Goal: Transaction & Acquisition: Purchase product/service

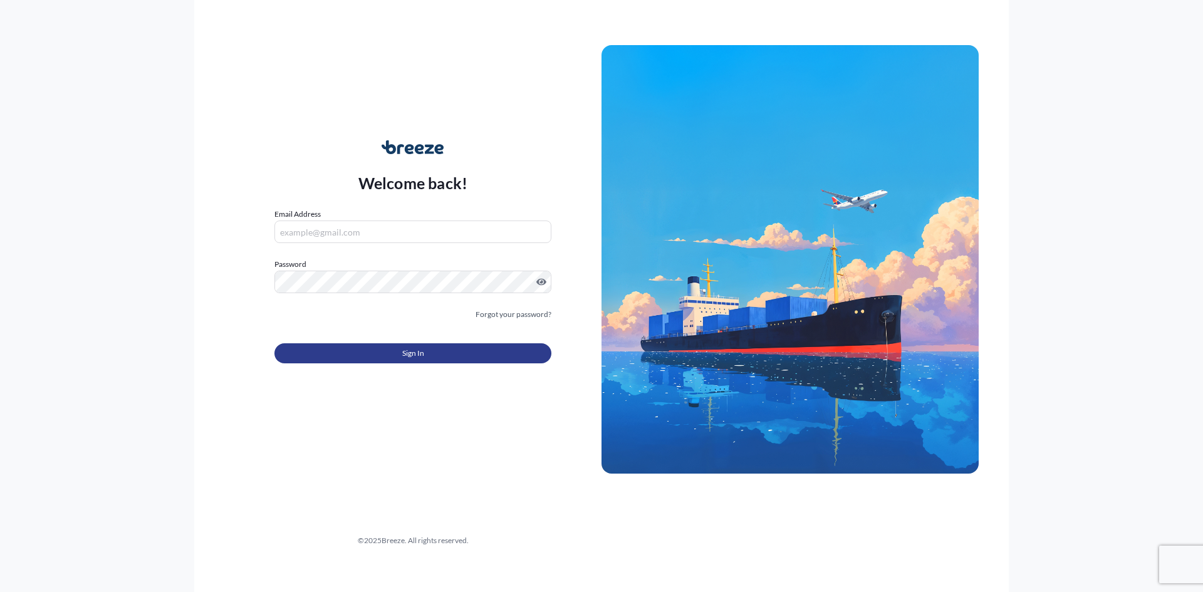
type input "[EMAIL_ADDRESS][DOMAIN_NAME]"
click at [393, 348] on button "Sign In" at bounding box center [412, 353] width 277 height 20
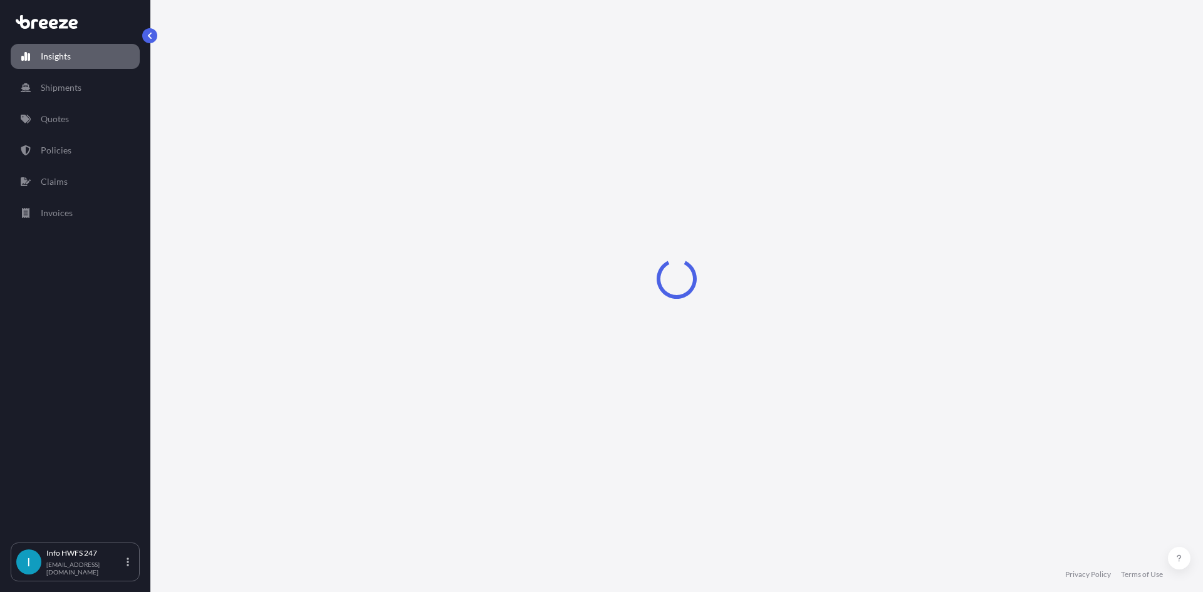
select select "2025"
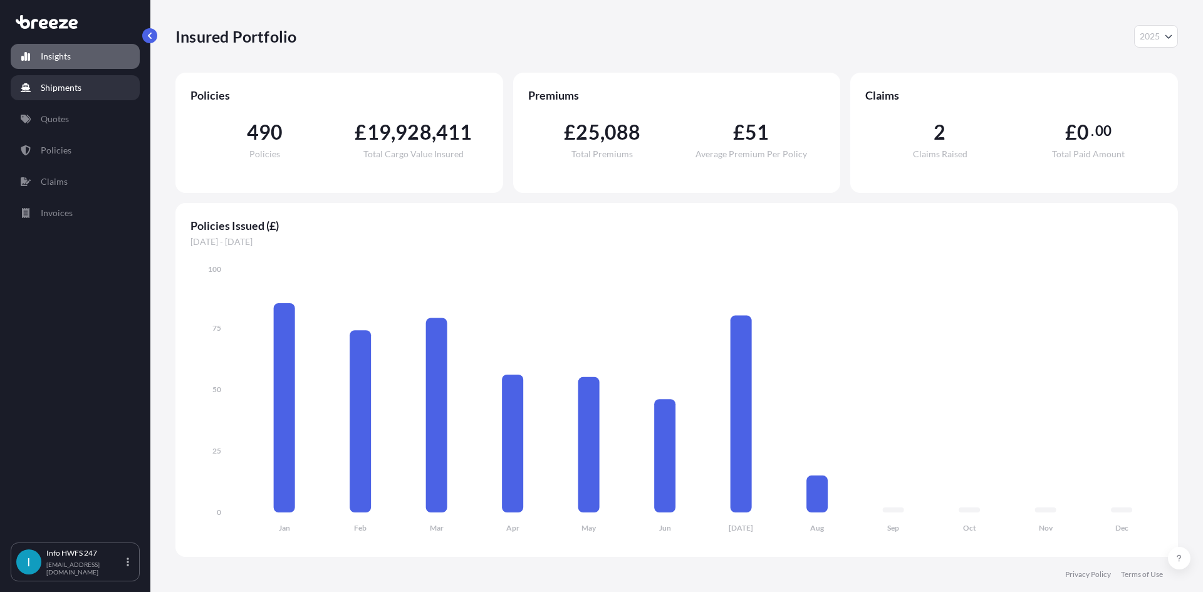
click at [98, 84] on link "Shipments" at bounding box center [75, 87] width 129 height 25
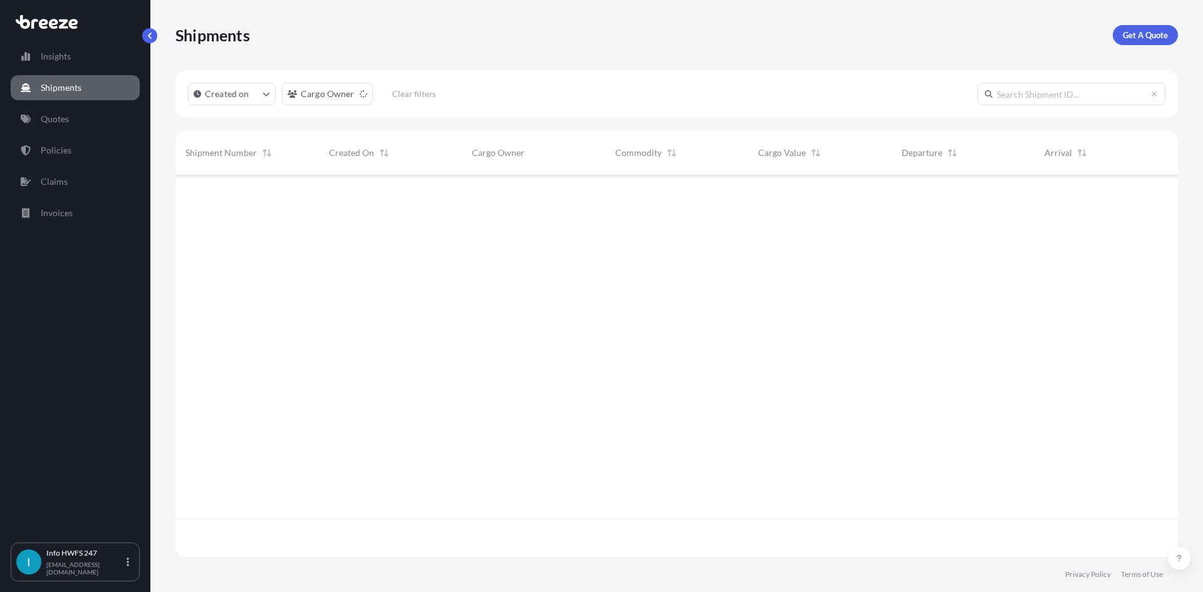
scroll to position [417, 993]
click at [1134, 41] on link "Get A Quote" at bounding box center [1145, 35] width 65 height 20
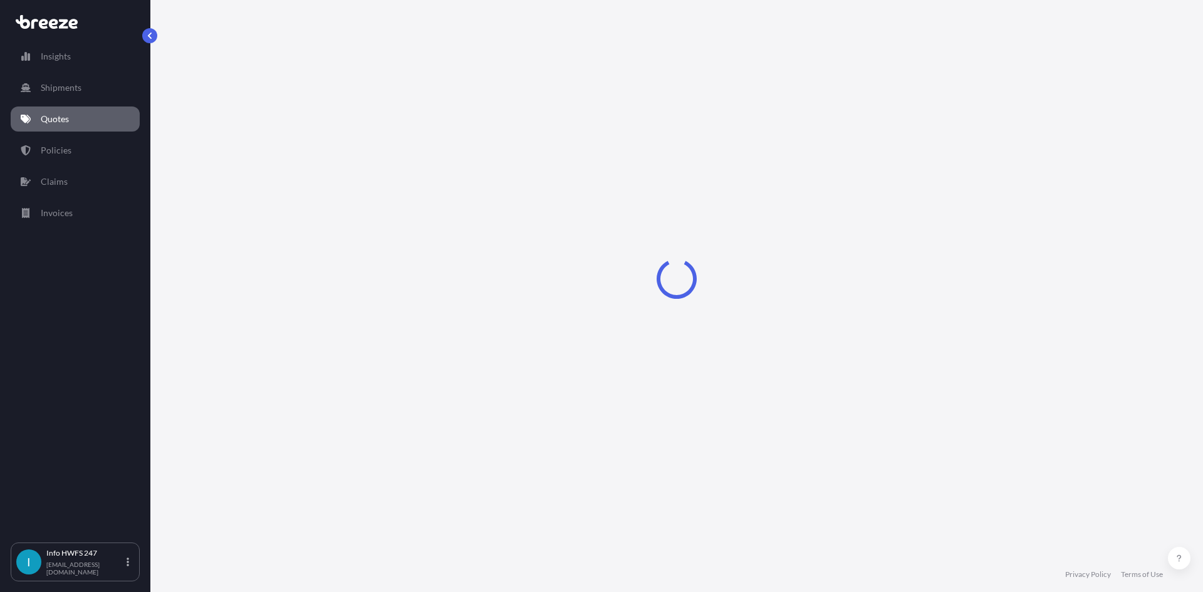
select select "Road"
select select "Air"
select select "1"
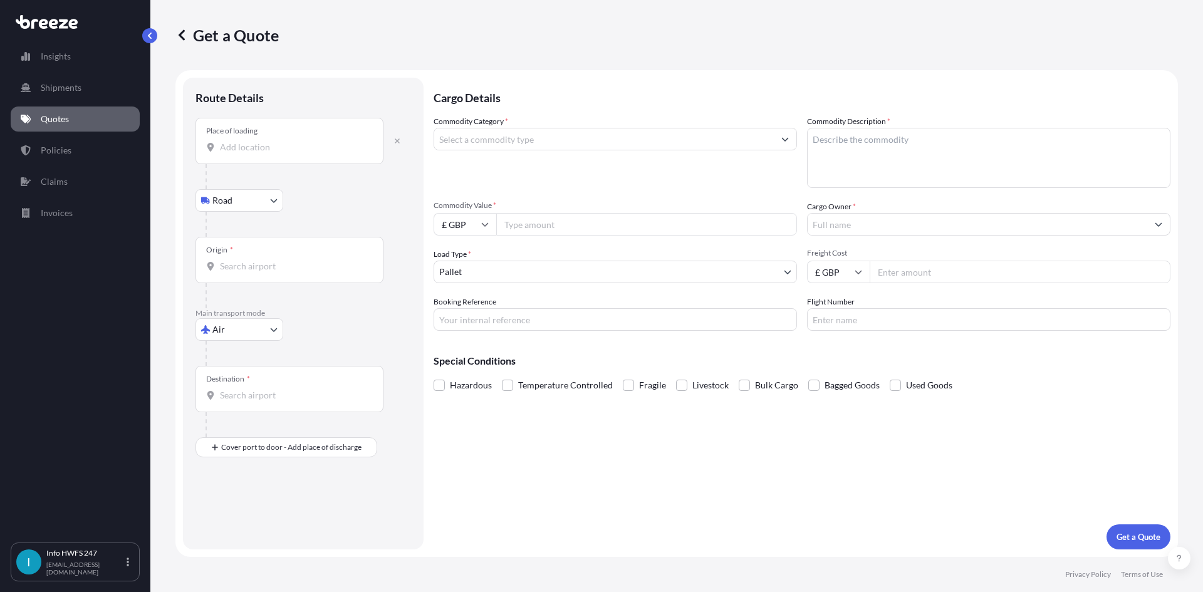
click at [252, 155] on div "Place of loading" at bounding box center [289, 141] width 188 height 46
click at [252, 153] on input "Place of loading" at bounding box center [294, 147] width 148 height 13
type input "l"
click at [299, 193] on span "[STREET_ADDRESS]" at bounding box center [335, 191] width 195 height 25
type input "[STREET_ADDRESS]"
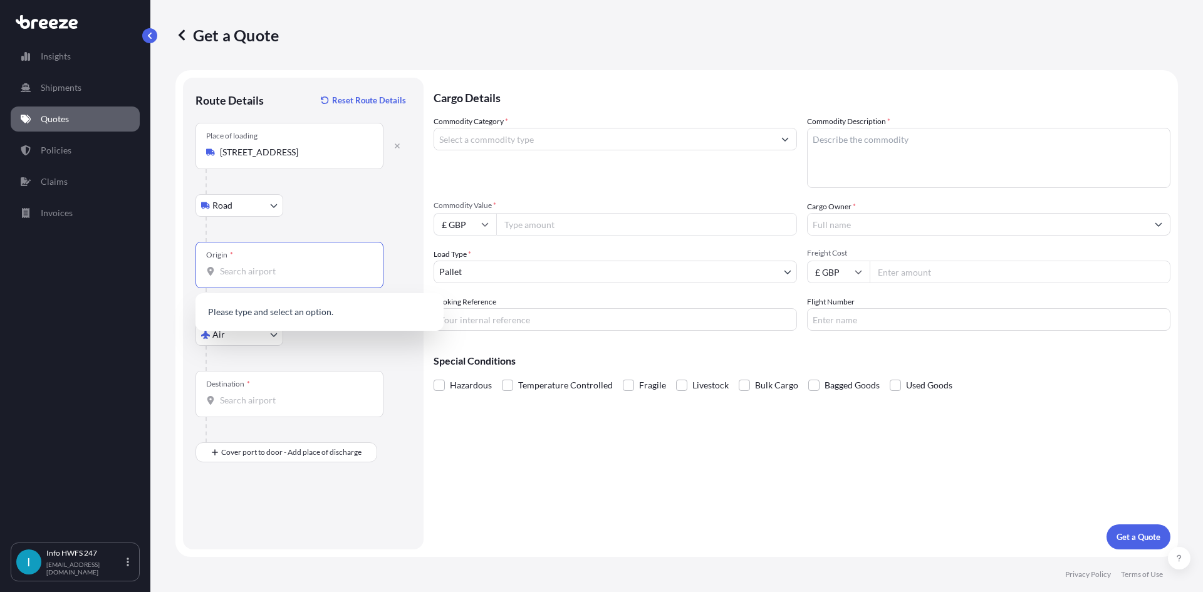
click at [239, 271] on input "Origin *" at bounding box center [294, 271] width 148 height 13
click at [267, 274] on input "GBTSN" at bounding box center [294, 271] width 148 height 13
click at [279, 316] on span "GBSTN - Stansted Apt/[GEOGRAPHIC_DATA], [GEOGRAPHIC_DATA]" at bounding box center [335, 315] width 195 height 25
type input "GBSTN - Stansted Apt/[GEOGRAPHIC_DATA], [GEOGRAPHIC_DATA]"
click at [237, 405] on input "Destination *" at bounding box center [294, 400] width 148 height 13
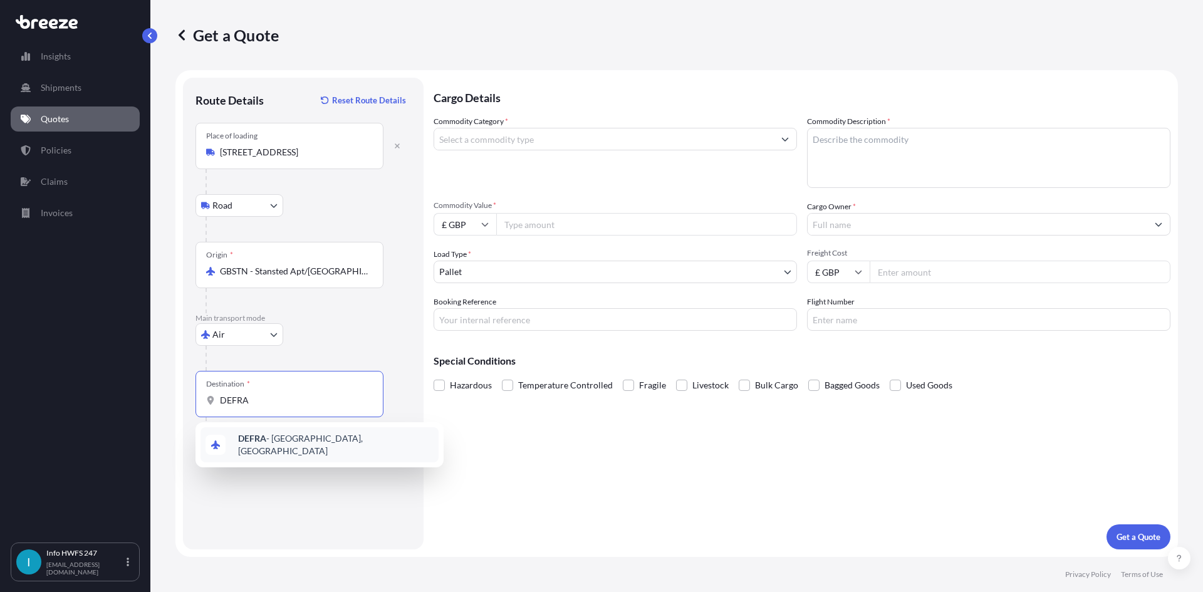
click at [299, 447] on span "DEFRA - [GEOGRAPHIC_DATA], [GEOGRAPHIC_DATA]" at bounding box center [335, 444] width 195 height 25
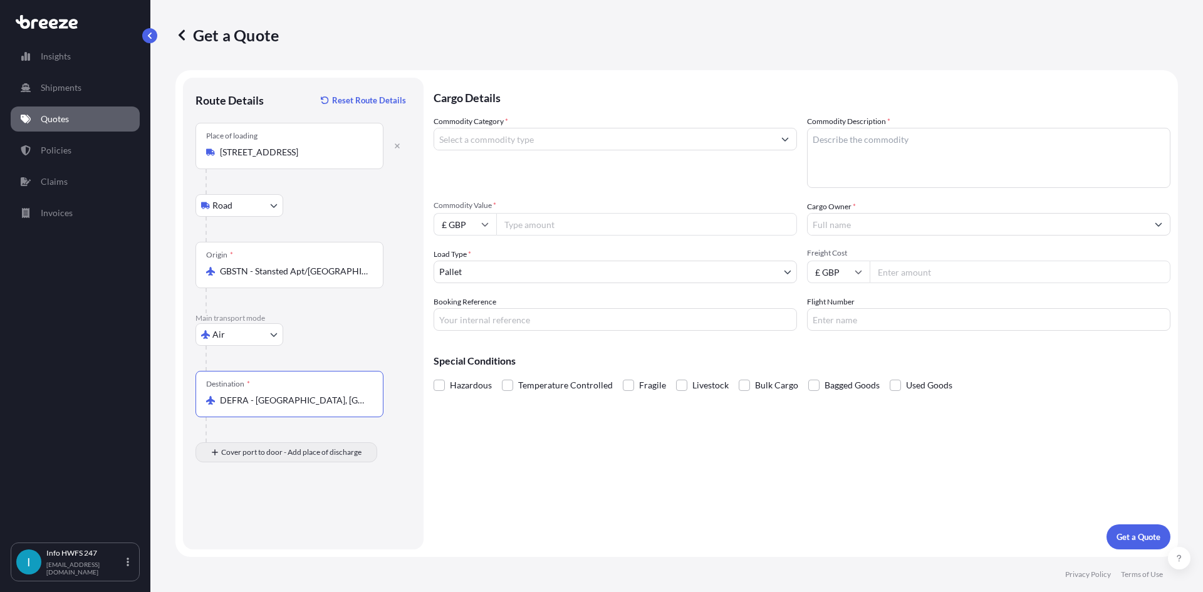
type input "DEFRA - [GEOGRAPHIC_DATA], [GEOGRAPHIC_DATA]"
click at [257, 516] on input "Place of Discharge" at bounding box center [294, 519] width 148 height 13
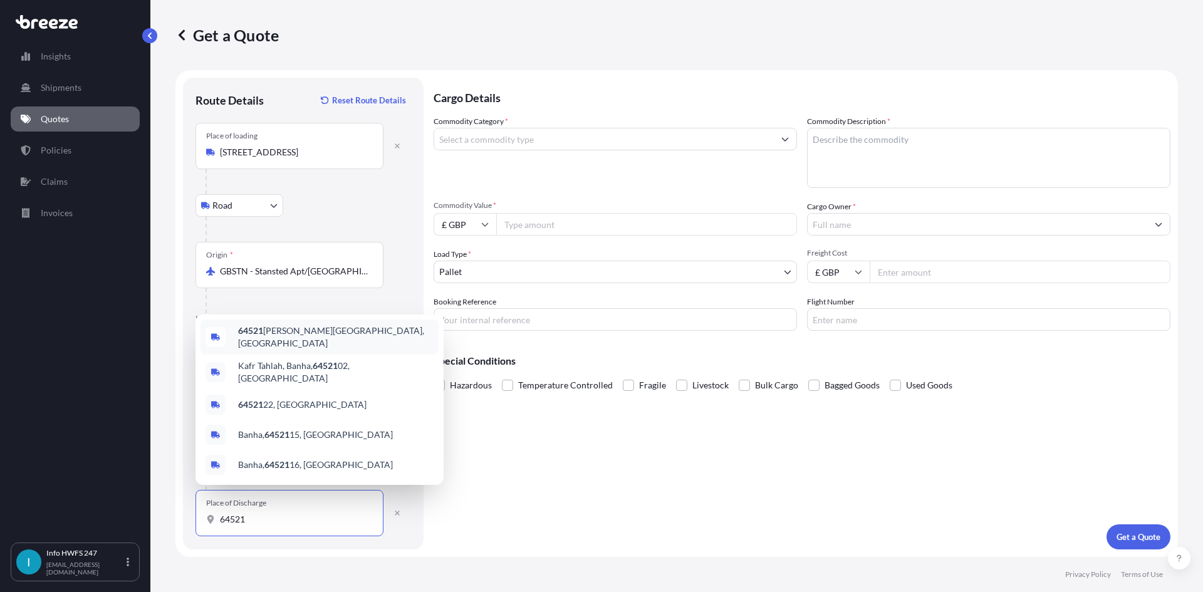
click at [353, 350] on div "64521 [PERSON_NAME], [GEOGRAPHIC_DATA]" at bounding box center [319, 337] width 238 height 35
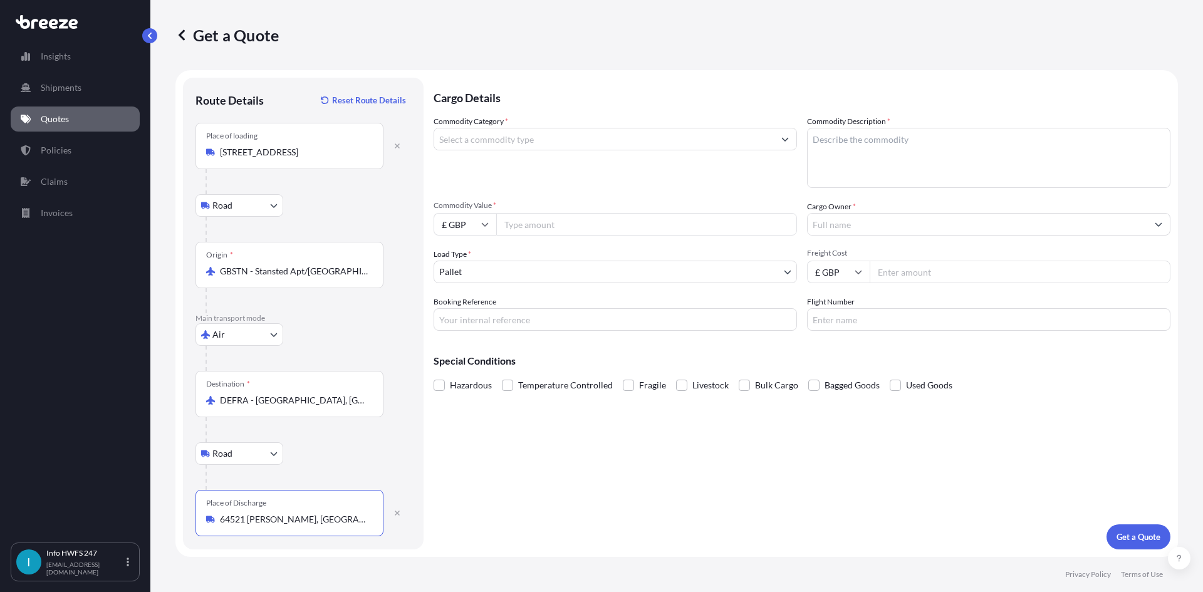
type input "64521 [PERSON_NAME], [GEOGRAPHIC_DATA]"
click at [476, 145] on input "Commodity Category *" at bounding box center [604, 139] width 340 height 23
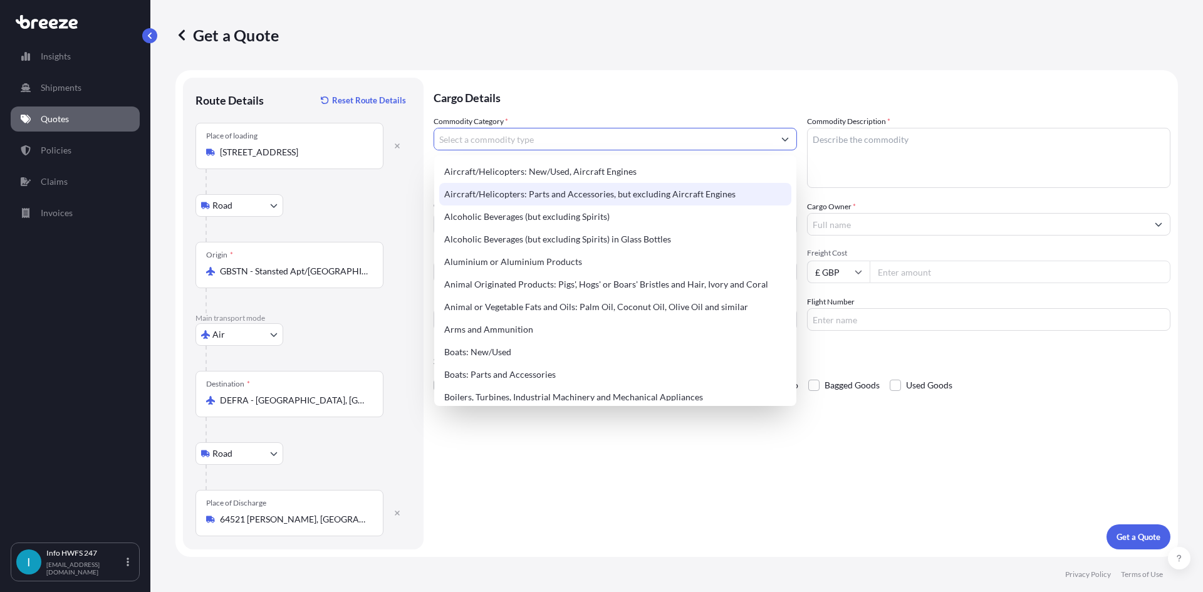
click at [501, 196] on div "Aircraft/Helicopters: Parts and Accessories, but excluding Aircraft Engines" at bounding box center [615, 194] width 352 height 23
type input "Aircraft/Helicopters: Parts and Accessories, but excluding Aircraft Engines"
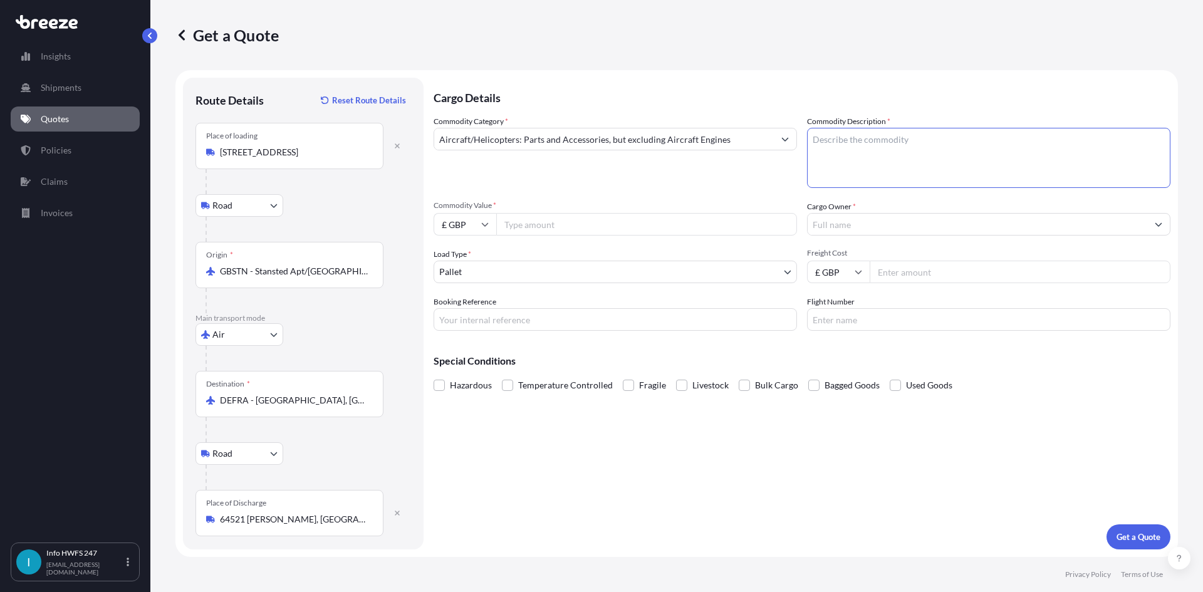
click at [873, 161] on textarea "Commodity Description *" at bounding box center [988, 158] width 363 height 60
type textarea "CIVIL AIRCRAFT PART - TEMPERATURE CONTROL UNIT"
click at [482, 229] on input "£ GBP" at bounding box center [465, 224] width 63 height 23
drag, startPoint x: 469, startPoint y: 307, endPoint x: 524, endPoint y: 252, distance: 78.4
click at [468, 307] on div "$ USD" at bounding box center [465, 311] width 53 height 24
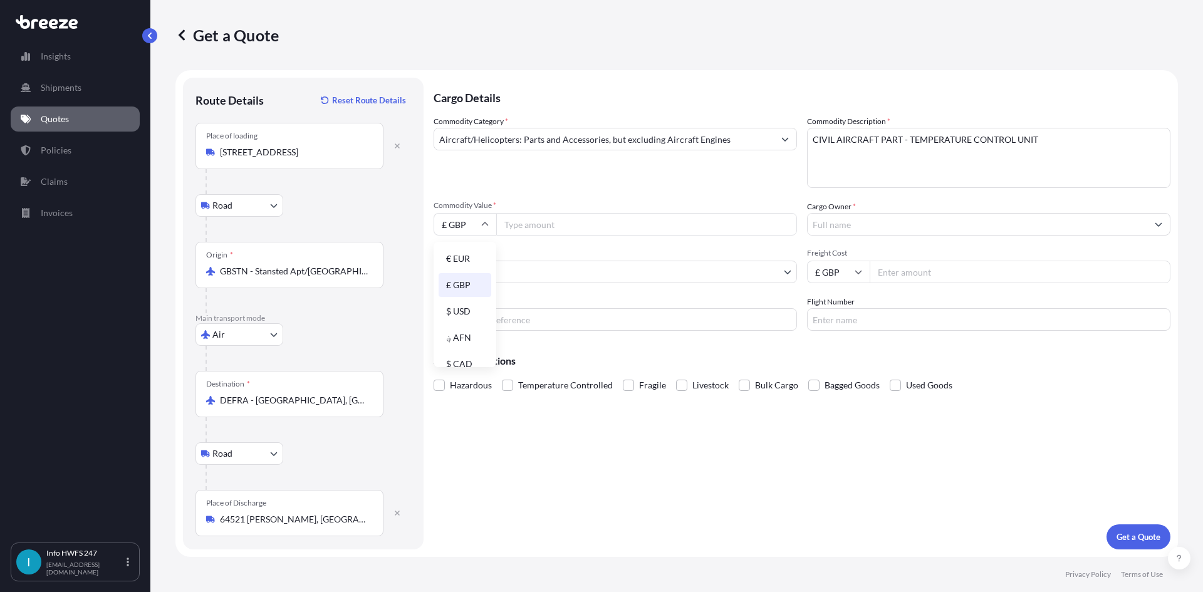
type input "$ USD"
click at [528, 227] on input "Commodity Value *" at bounding box center [646, 224] width 301 height 23
type input "38644"
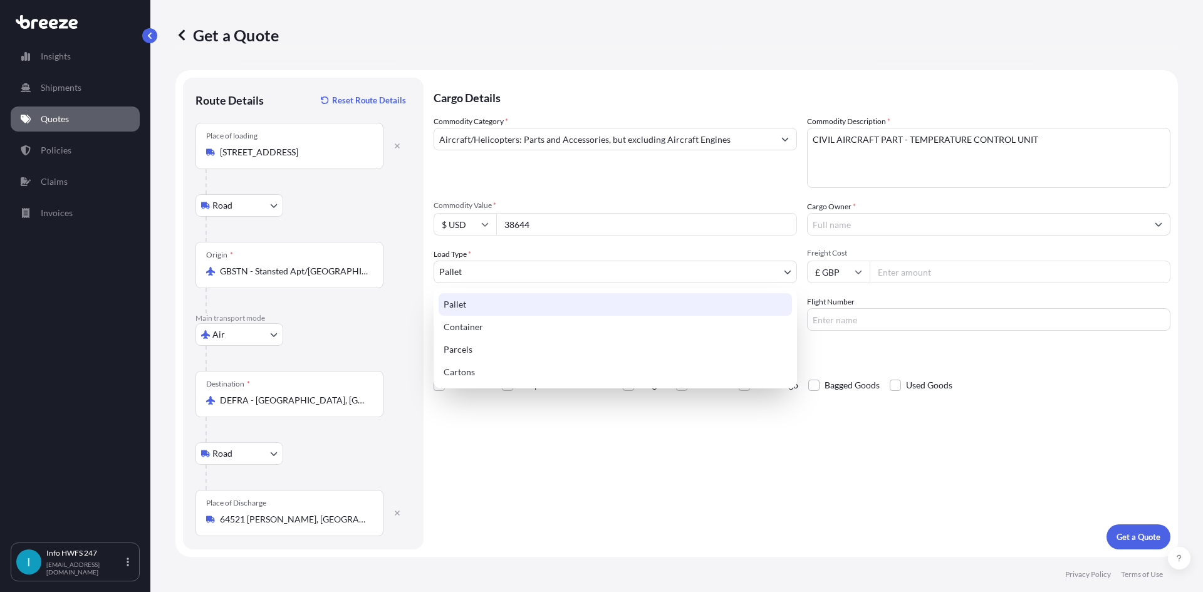
click at [645, 274] on body "Insights Shipments Quotes Policies Claims Invoices I Info HWFS 247 [EMAIL_ADDRE…" at bounding box center [601, 296] width 1203 height 592
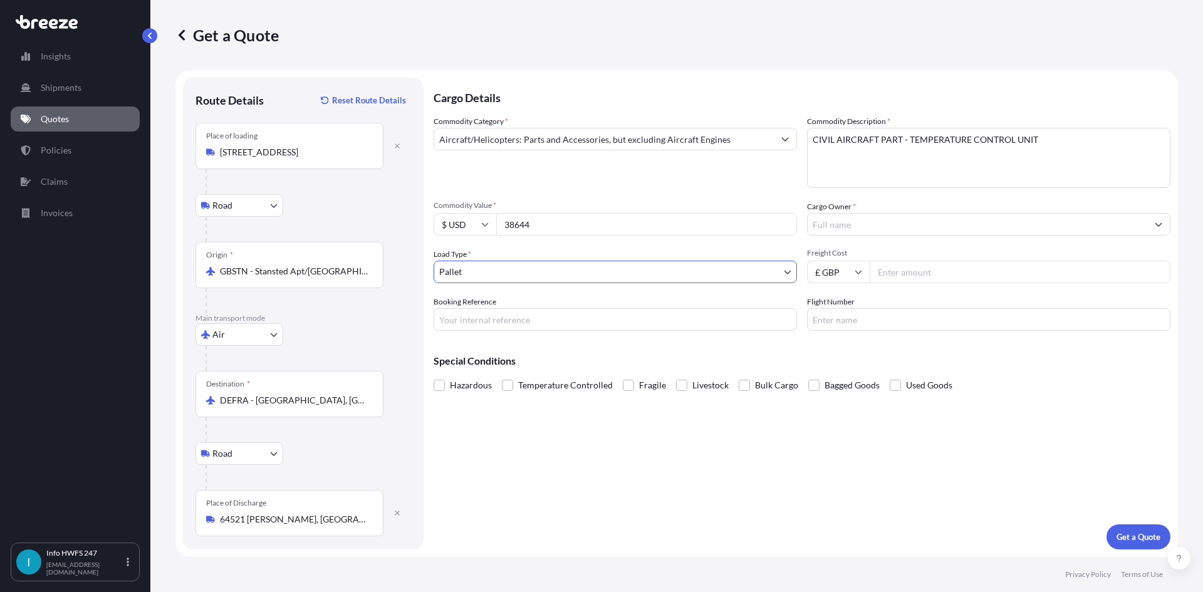
click at [829, 229] on input "Cargo Owner *" at bounding box center [978, 224] width 340 height 23
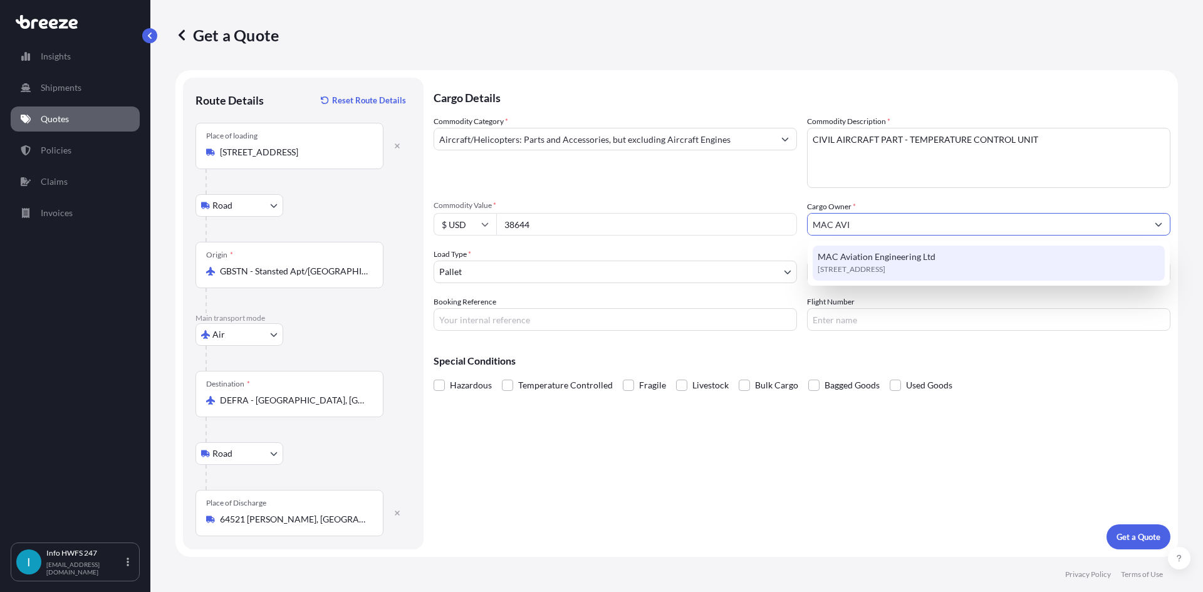
click at [885, 264] on span "[STREET_ADDRESS]" at bounding box center [852, 269] width 68 height 13
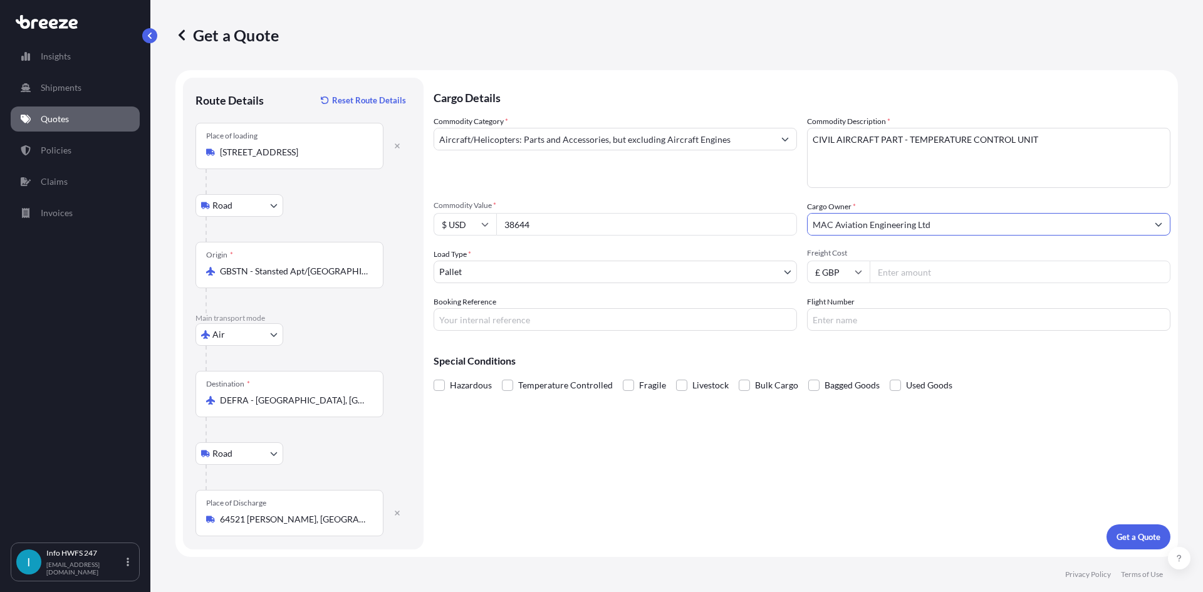
type input "MAC Aviation Engineering Ltd"
click at [582, 276] on body "15 options available. 0 options available. 1 option available. Insights Shipmen…" at bounding box center [601, 296] width 1203 height 592
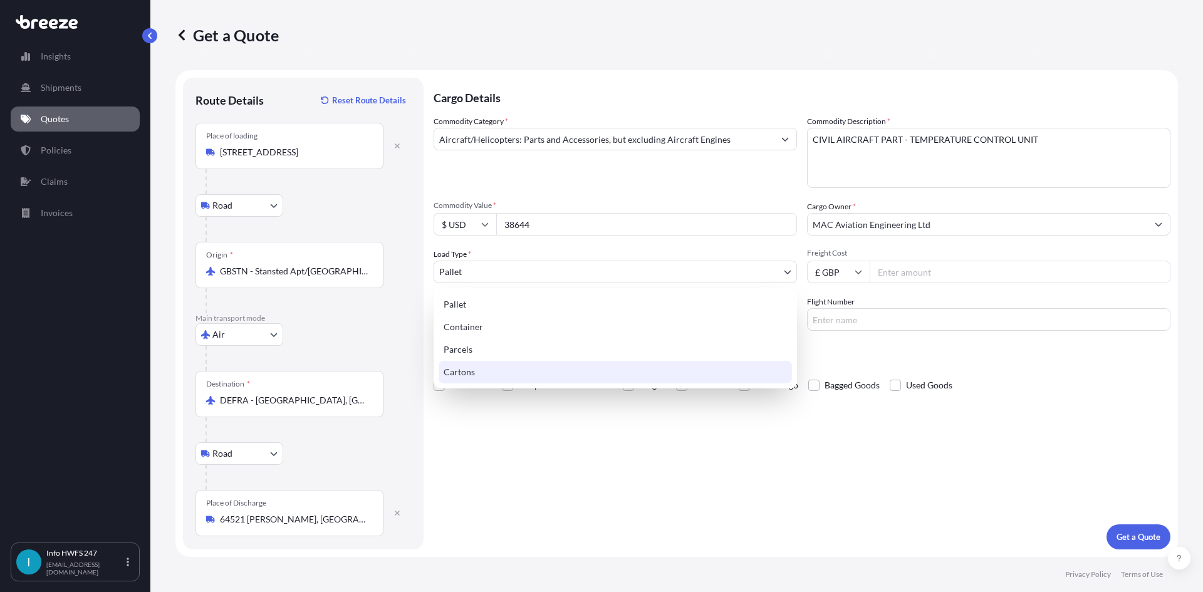
click at [534, 369] on div "Cartons" at bounding box center [615, 372] width 353 height 23
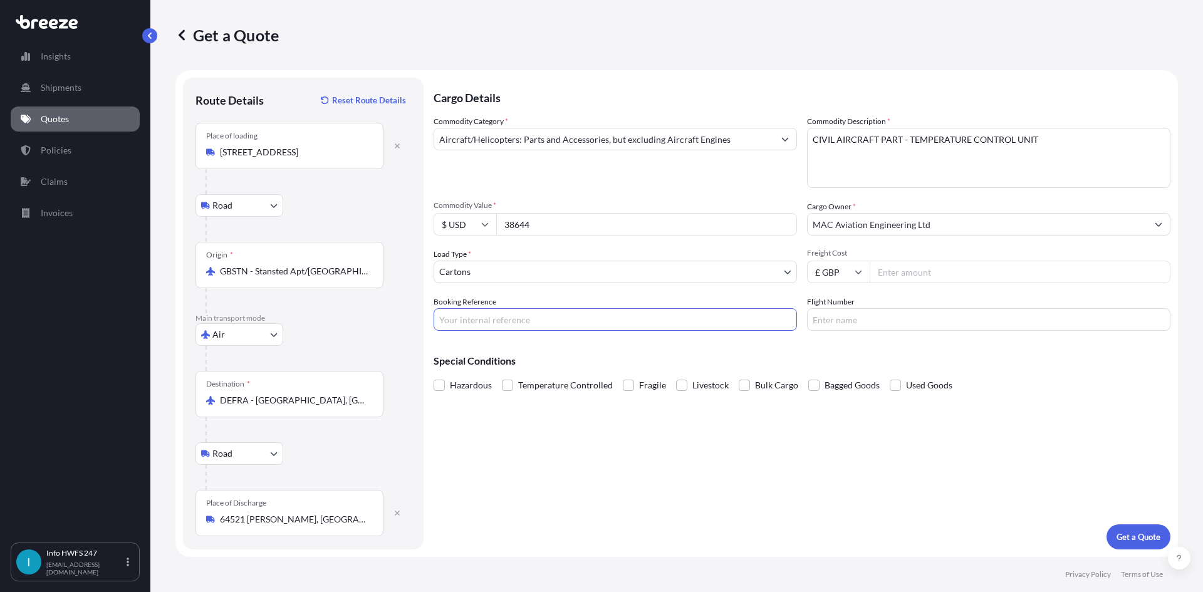
click at [664, 314] on input "Booking Reference" at bounding box center [615, 319] width 363 height 23
type input "HE164521"
click at [1136, 539] on p "Get a Quote" at bounding box center [1138, 537] width 44 height 13
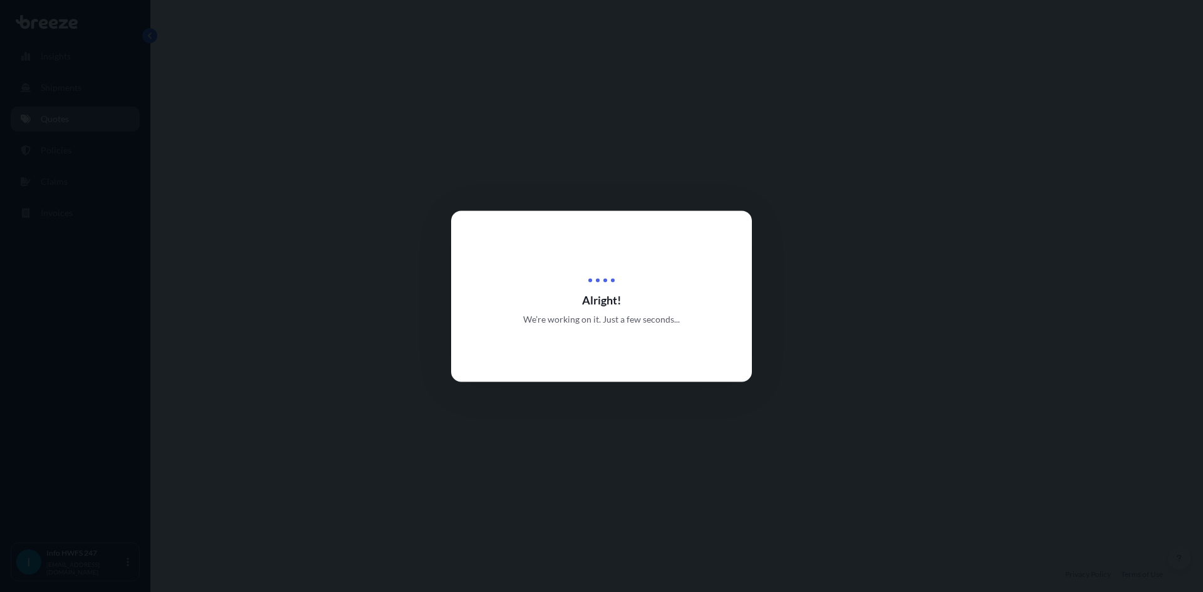
select select "Road"
select select "Air"
select select "Road"
select select "4"
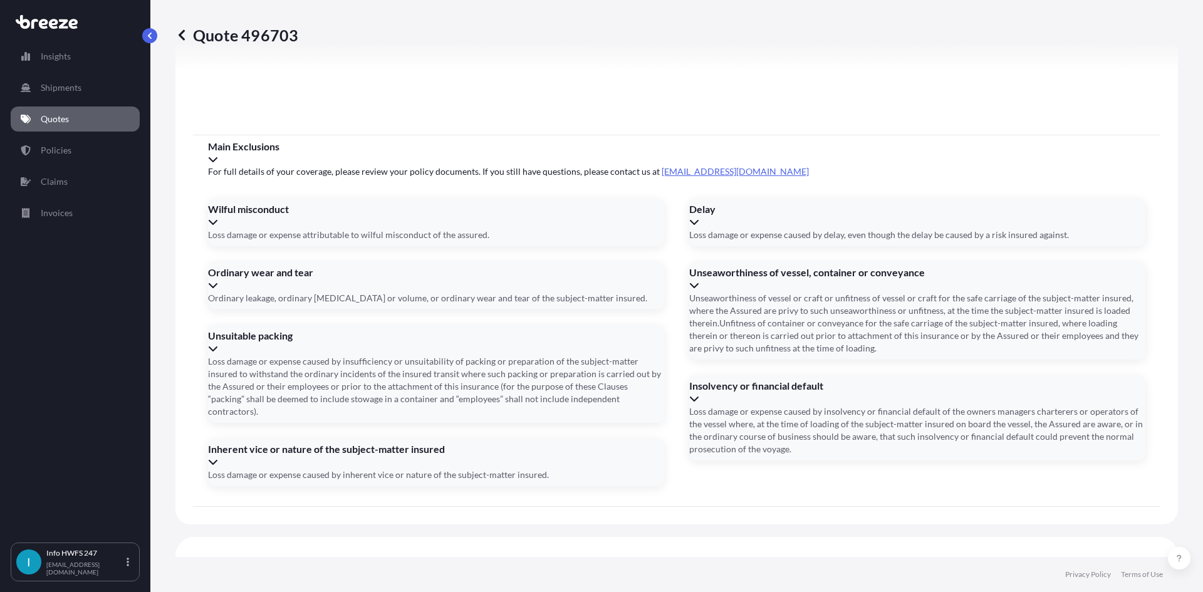
scroll to position [1633, 0]
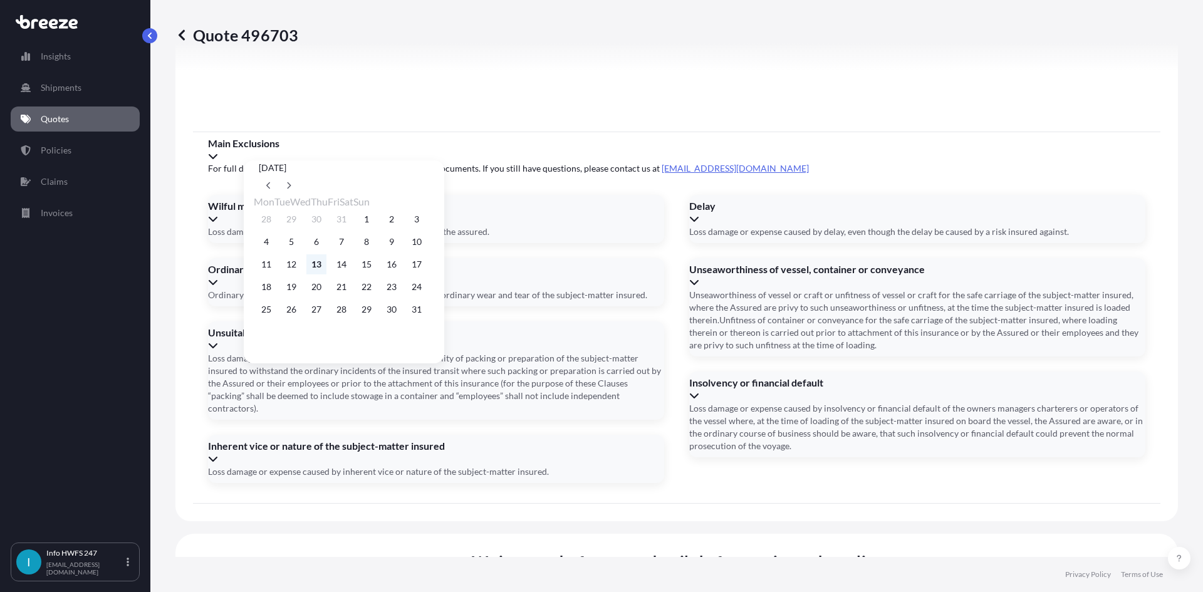
click at [326, 266] on button "13" at bounding box center [316, 264] width 20 height 20
type input "[DATE]"
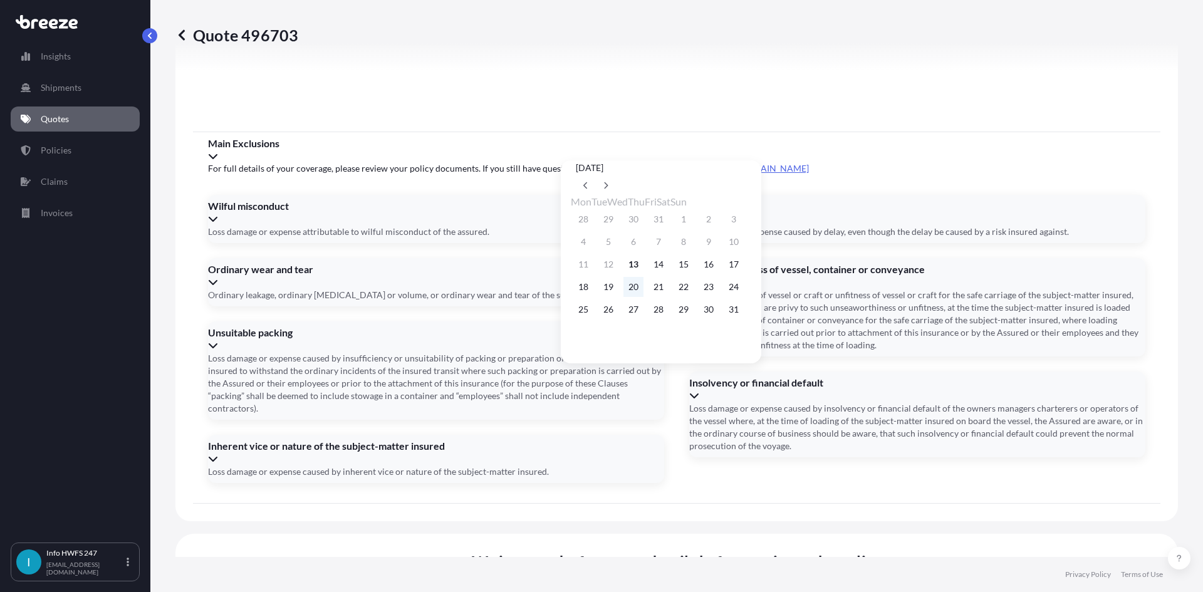
click at [638, 287] on button "20" at bounding box center [633, 287] width 20 height 20
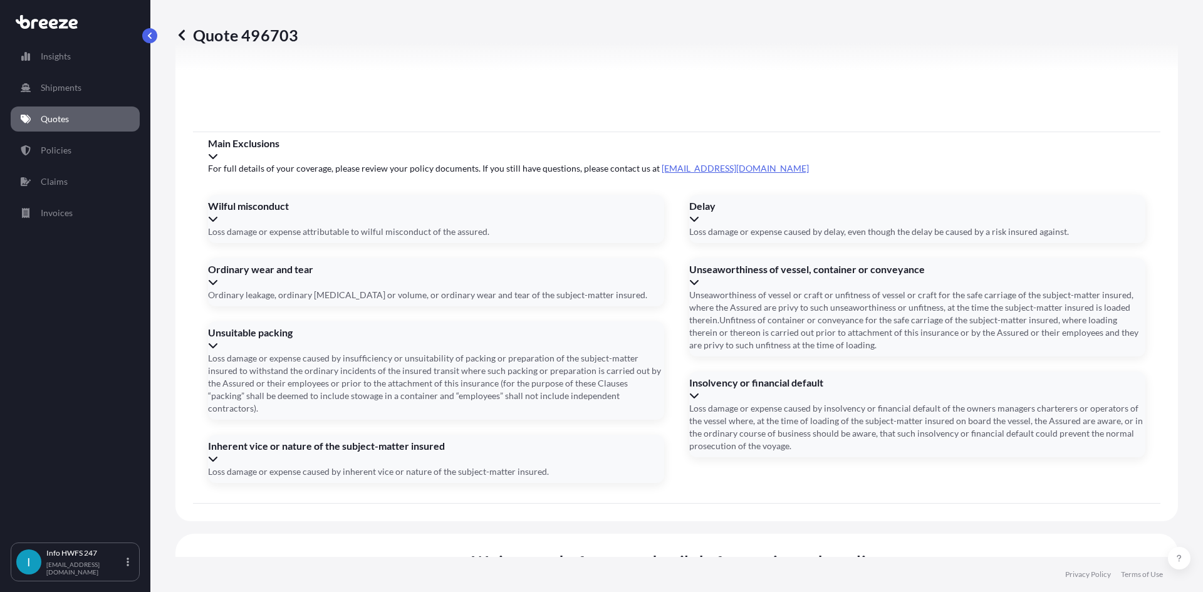
type input "[DATE]"
paste input "883536602263"
type input "883536602263"
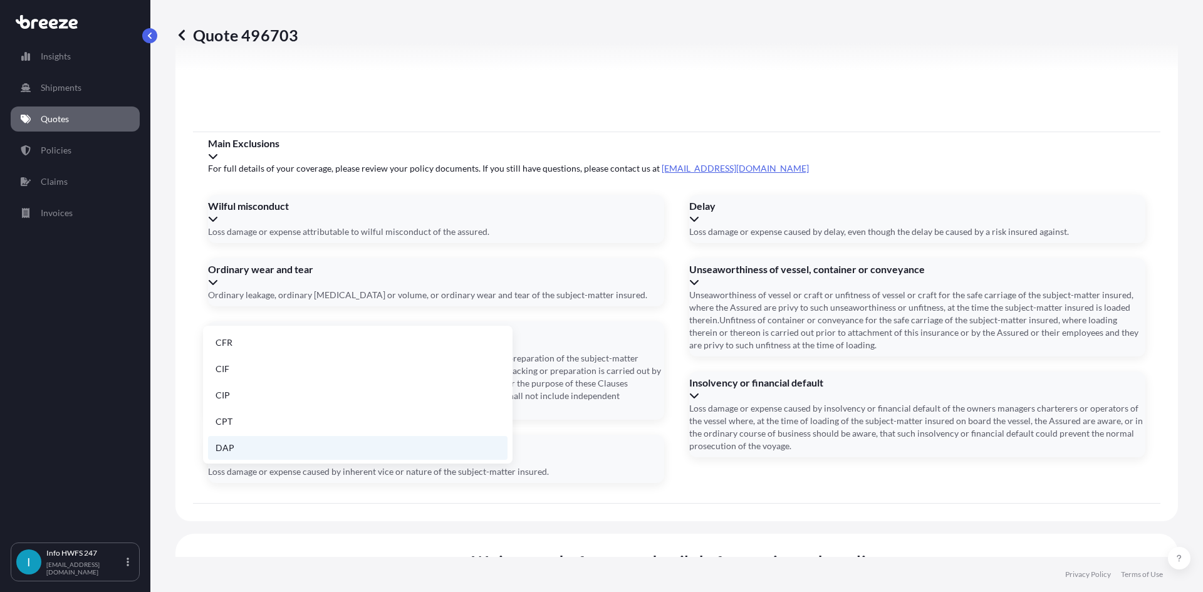
click at [234, 450] on li "DAP" at bounding box center [357, 448] width 299 height 24
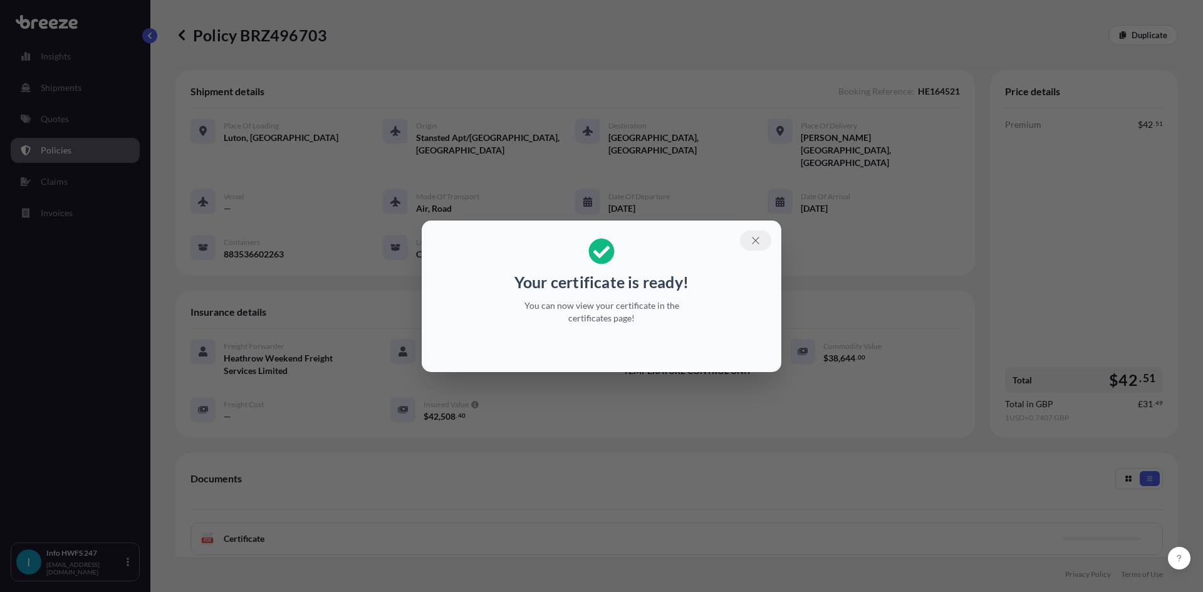
click at [757, 242] on icon "button" at bounding box center [755, 240] width 11 height 11
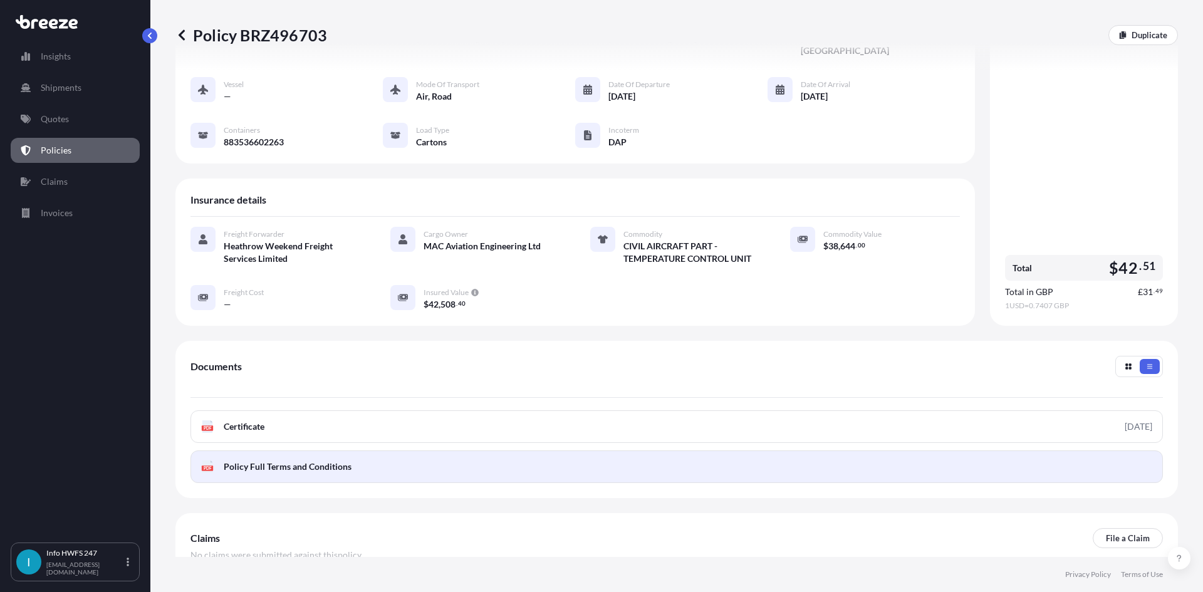
scroll to position [125, 0]
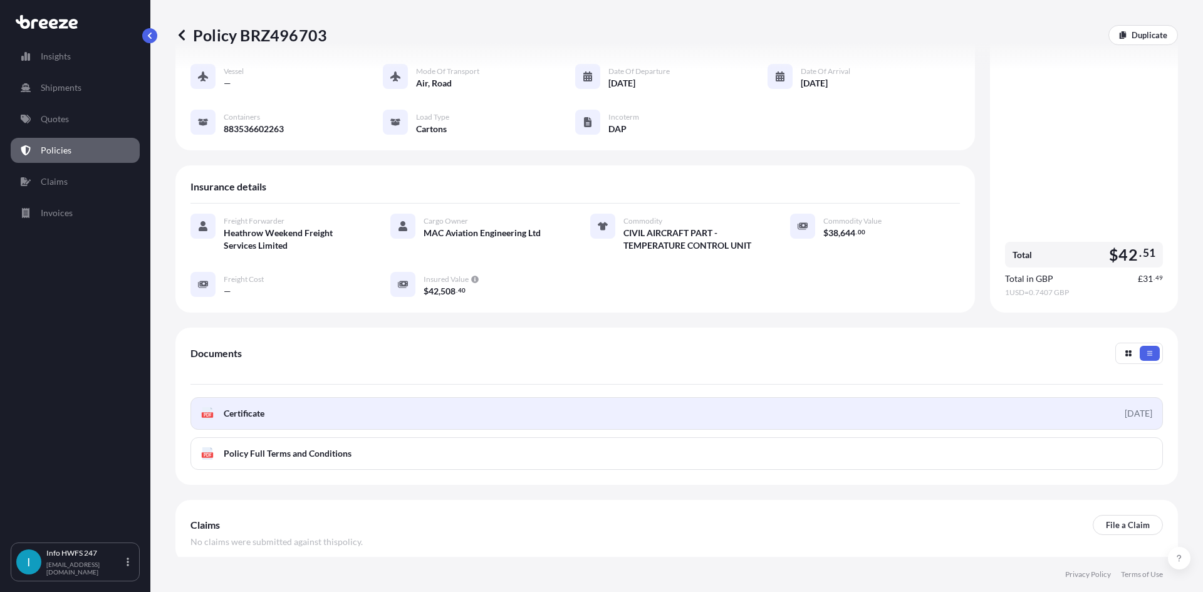
click at [743, 397] on link "PDF Certificate [DATE]" at bounding box center [676, 413] width 972 height 33
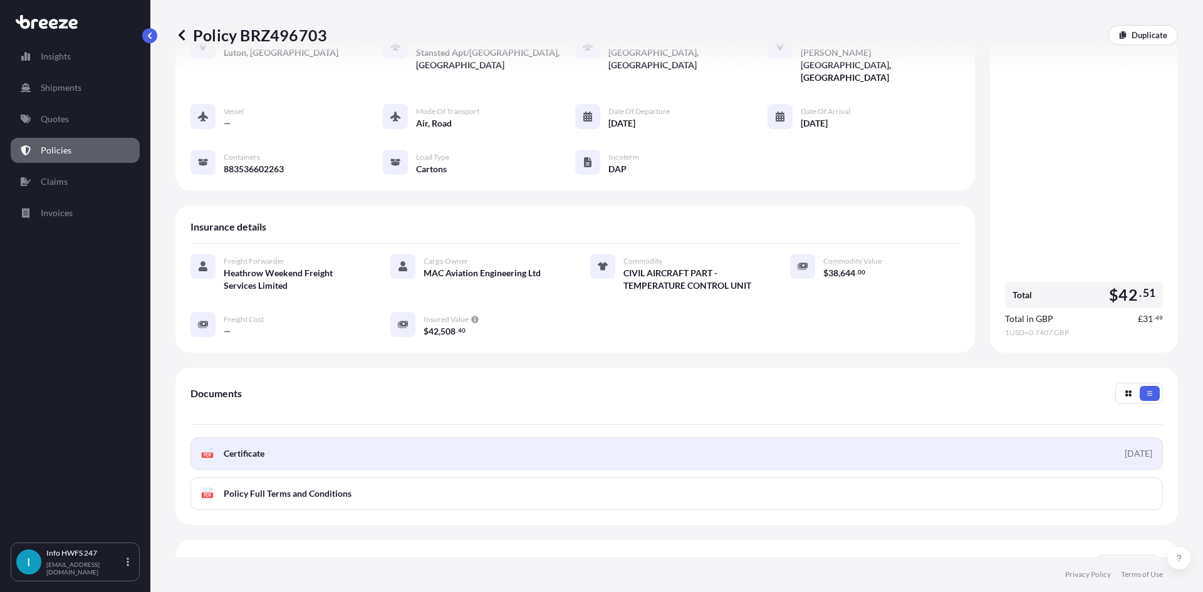
scroll to position [63, 0]
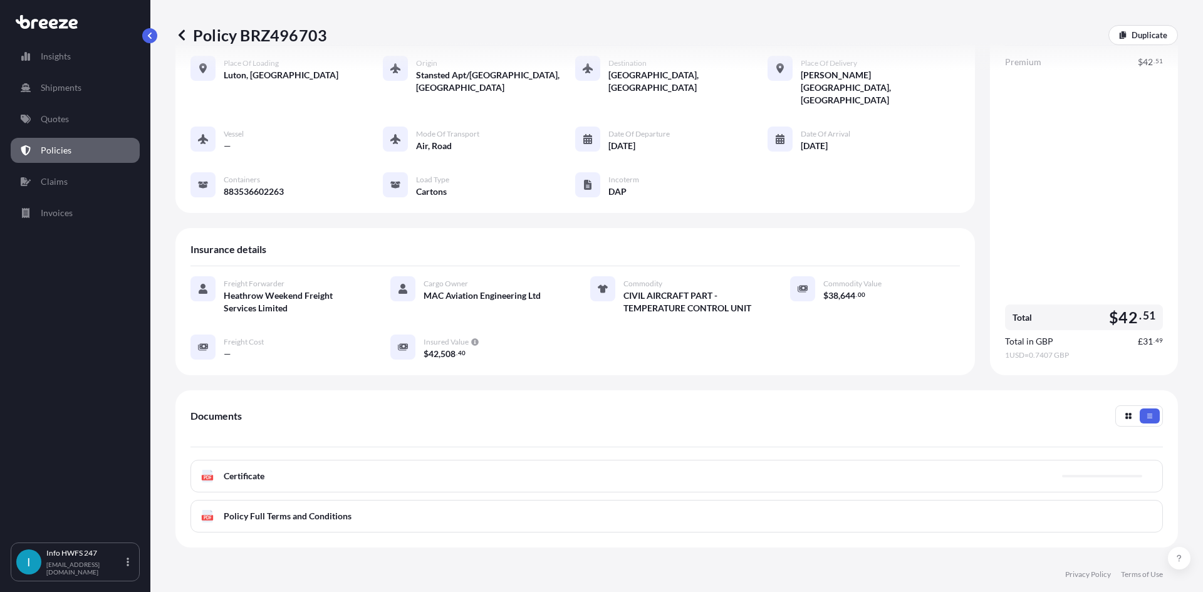
click at [402, 98] on div "Place of Loading [GEOGRAPHIC_DATA], [GEOGRAPHIC_DATA] Origin [GEOGRAPHIC_DATA] …" at bounding box center [574, 133] width 769 height 175
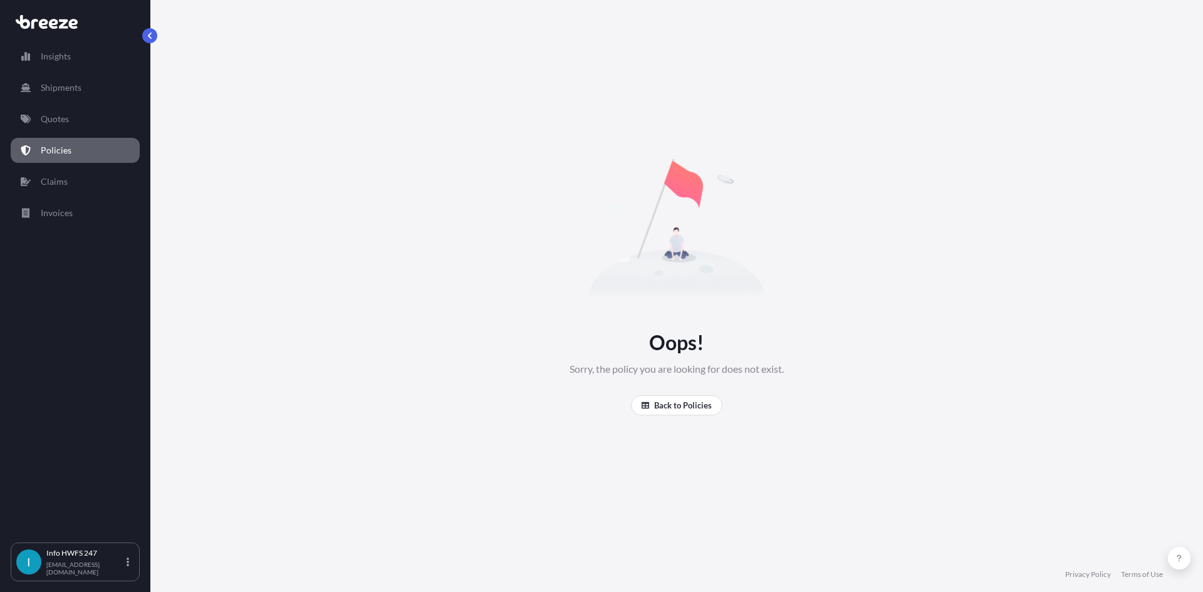
scroll to position [0, 0]
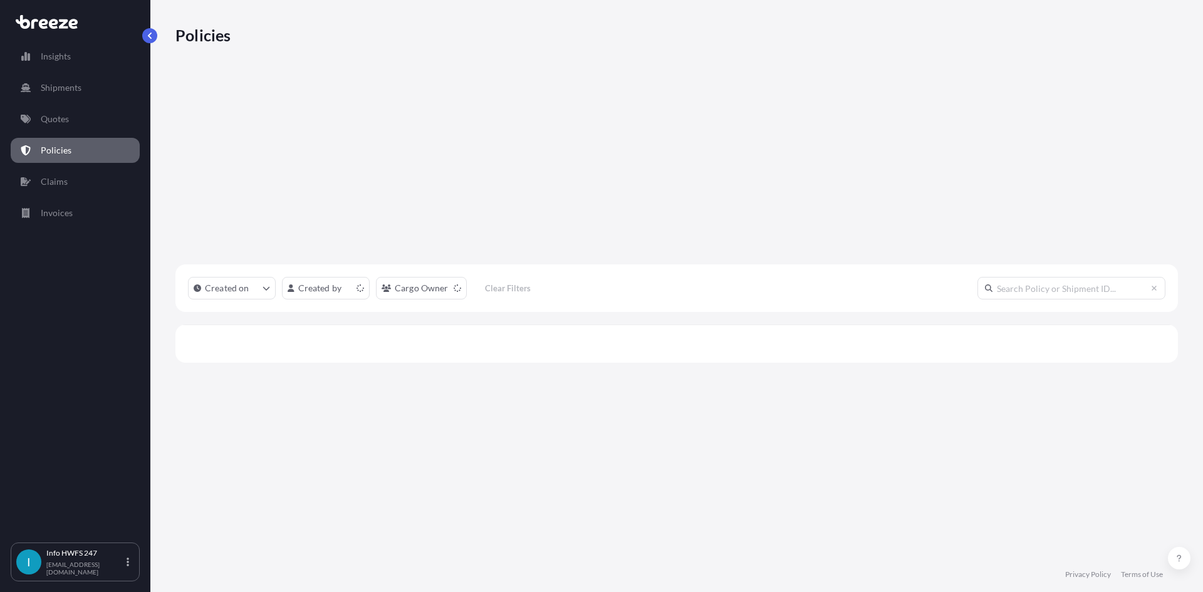
scroll to position [379, 993]
click at [1037, 277] on input "text" at bounding box center [1071, 288] width 188 height 23
paste input "HE164521"
type input "HE164521"
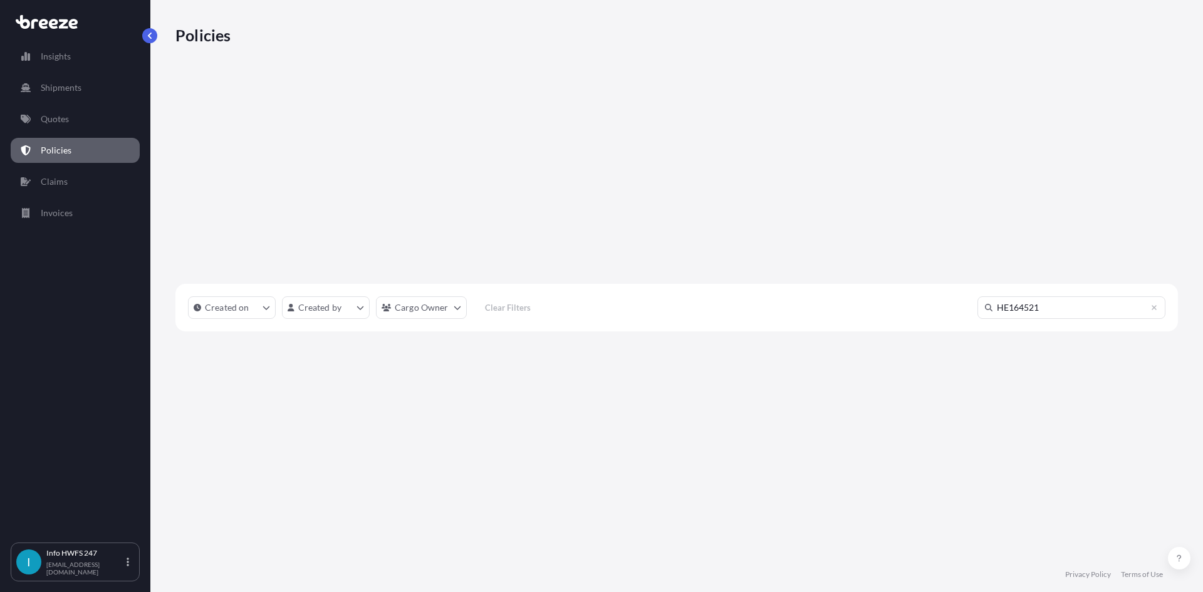
scroll to position [417, 993]
click at [51, 85] on p "Shipments" at bounding box center [61, 87] width 41 height 13
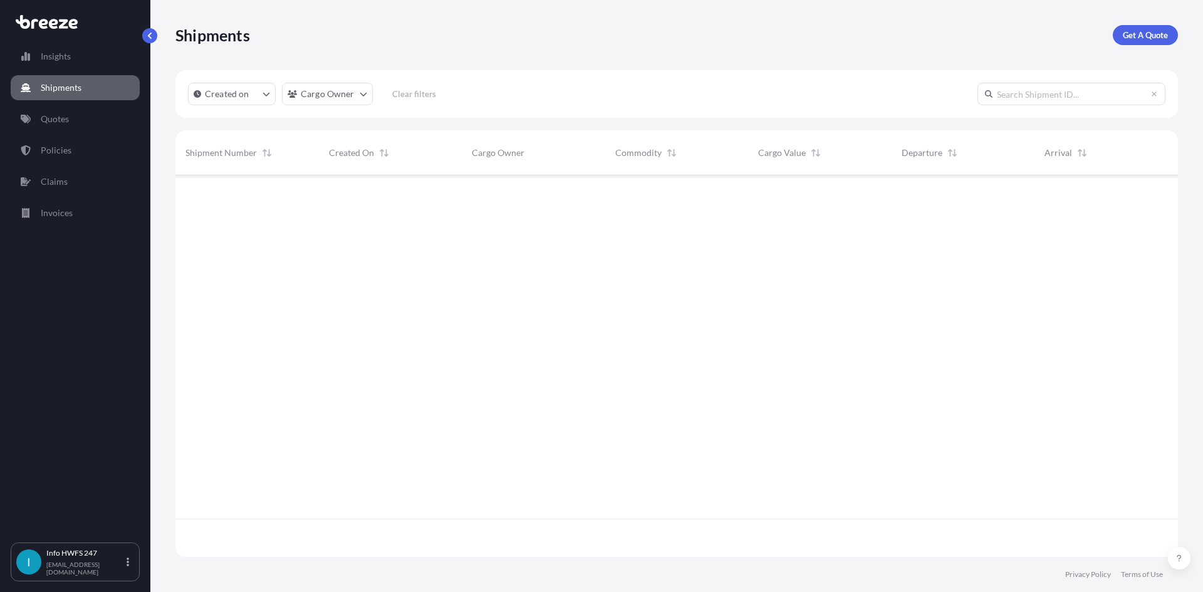
scroll to position [417, 993]
click at [1136, 38] on p "Get A Quote" at bounding box center [1145, 35] width 45 height 13
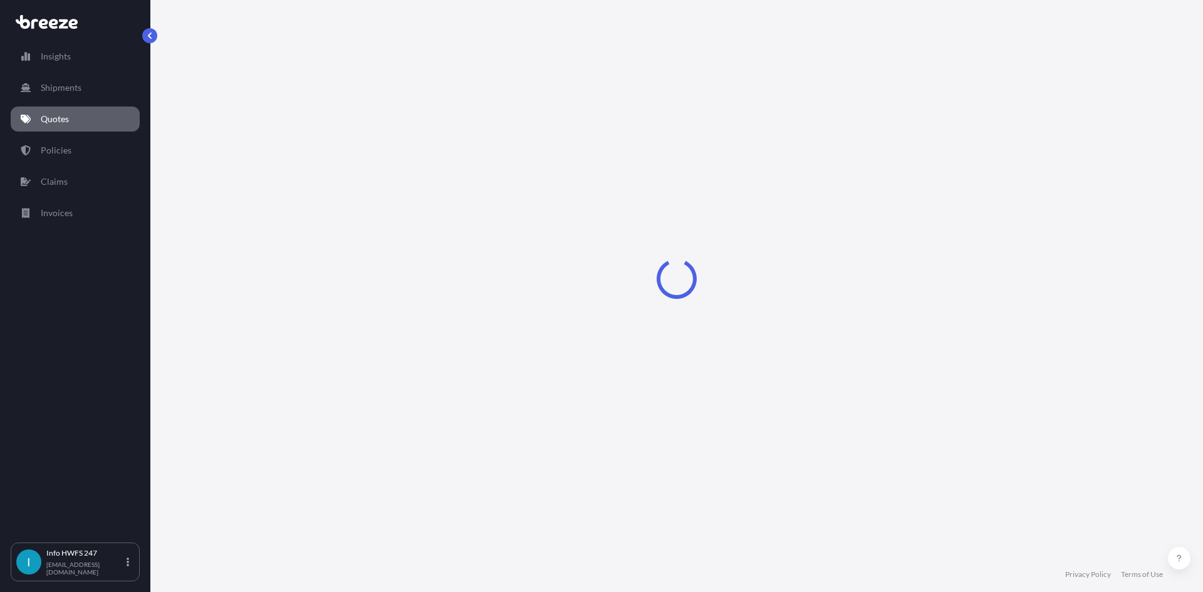
select select "Road"
select select "Air"
select select "1"
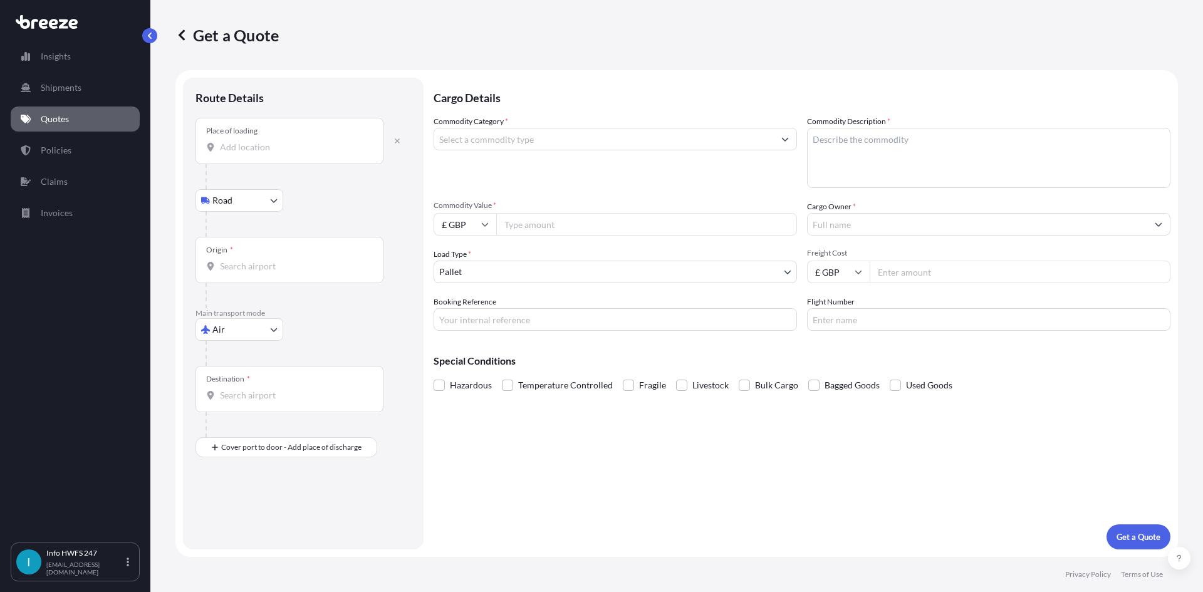
click at [306, 155] on div "Place of loading" at bounding box center [289, 141] width 188 height 46
click at [306, 153] on input "Place of loading" at bounding box center [294, 147] width 148 height 13
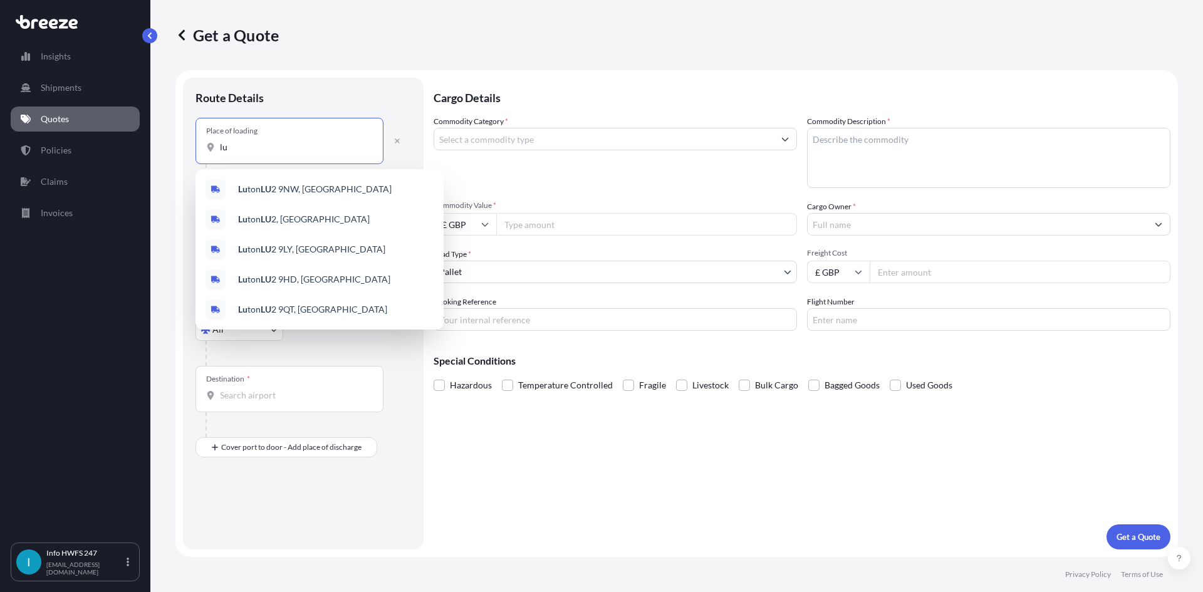
type input "l"
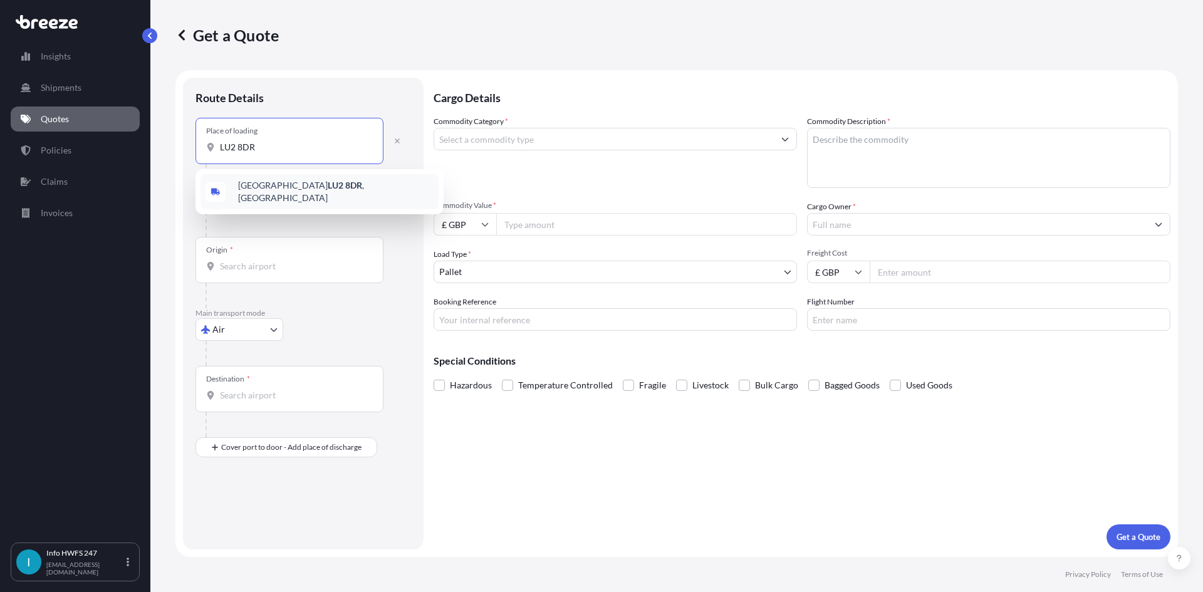
click at [307, 191] on span "[STREET_ADDRESS]" at bounding box center [335, 191] width 195 height 25
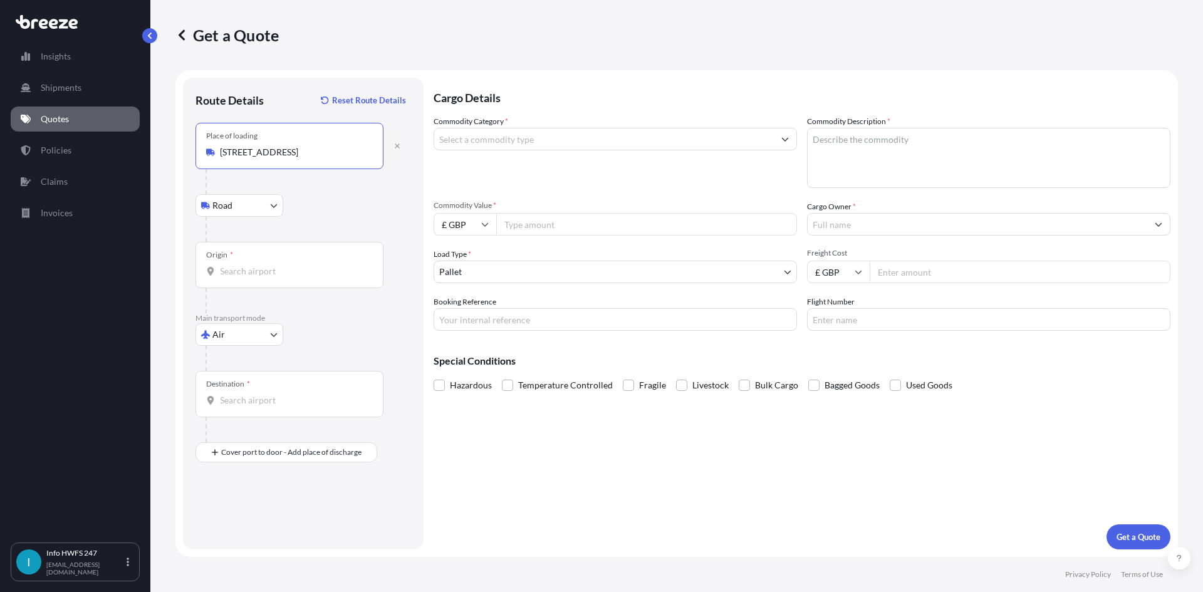
type input "[STREET_ADDRESS]"
click at [250, 264] on div "Origin *" at bounding box center [289, 265] width 188 height 46
click at [250, 265] on input "Origin *" at bounding box center [294, 271] width 148 height 13
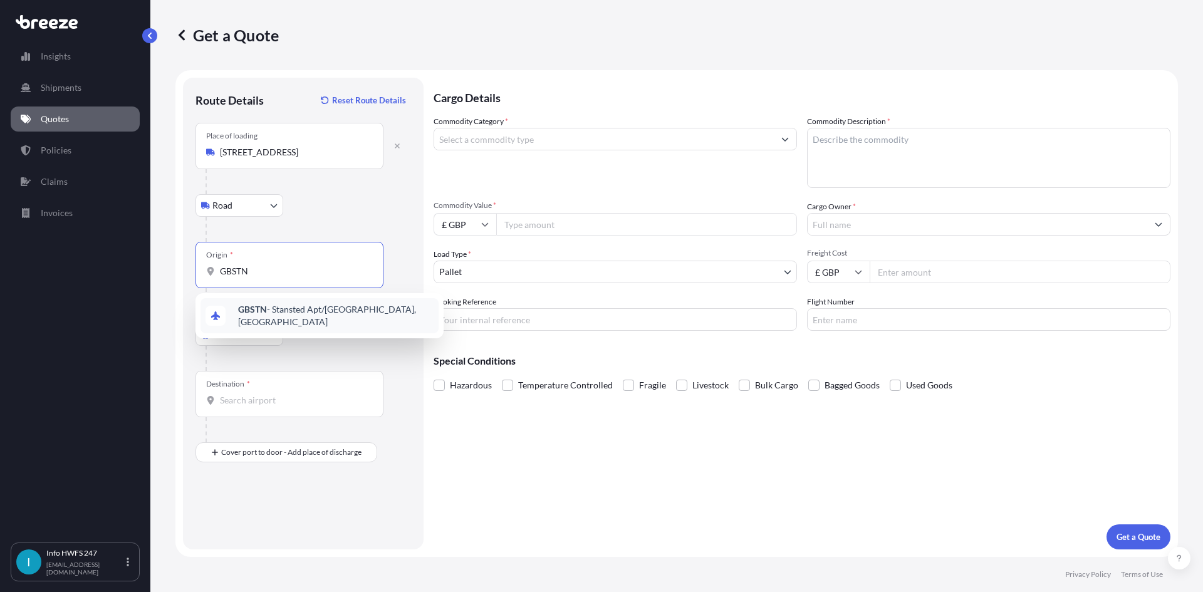
click at [266, 307] on span "GBSTN - Stansted Apt/[GEOGRAPHIC_DATA], [GEOGRAPHIC_DATA]" at bounding box center [335, 315] width 195 height 25
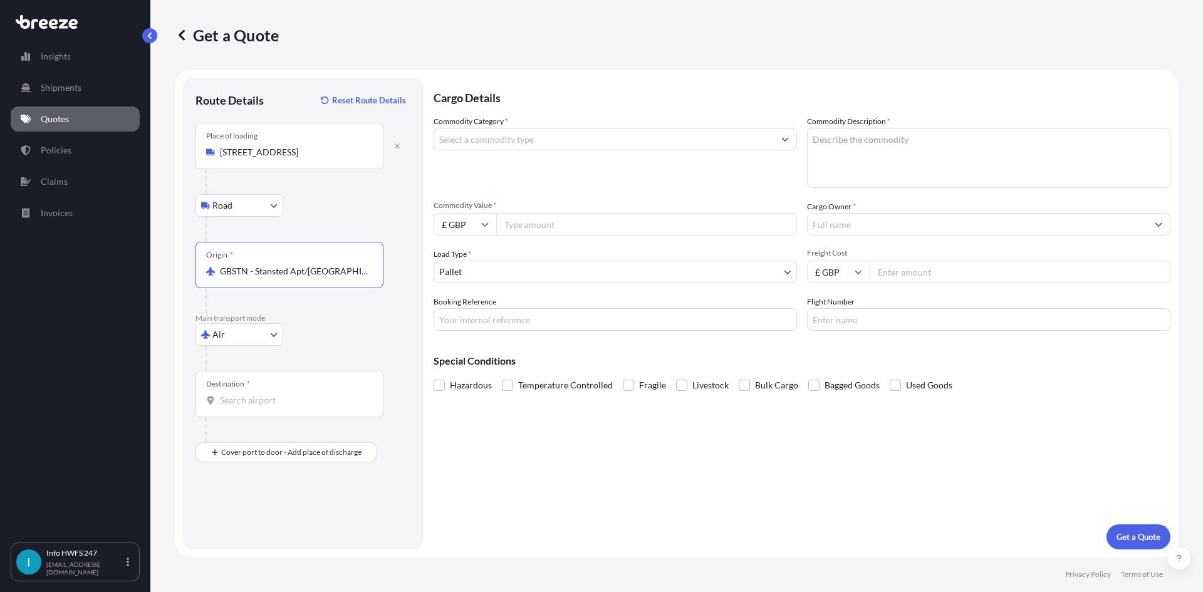
type input "GBSTN - Stansted Apt/[GEOGRAPHIC_DATA], [GEOGRAPHIC_DATA]"
click at [241, 405] on input "Destination *" at bounding box center [294, 400] width 148 height 13
click at [263, 444] on b "DEFRA" at bounding box center [252, 438] width 28 height 11
type input "DEFRA - [GEOGRAPHIC_DATA], [GEOGRAPHIC_DATA]"
click at [243, 528] on div "Place of Discharge" at bounding box center [289, 513] width 188 height 46
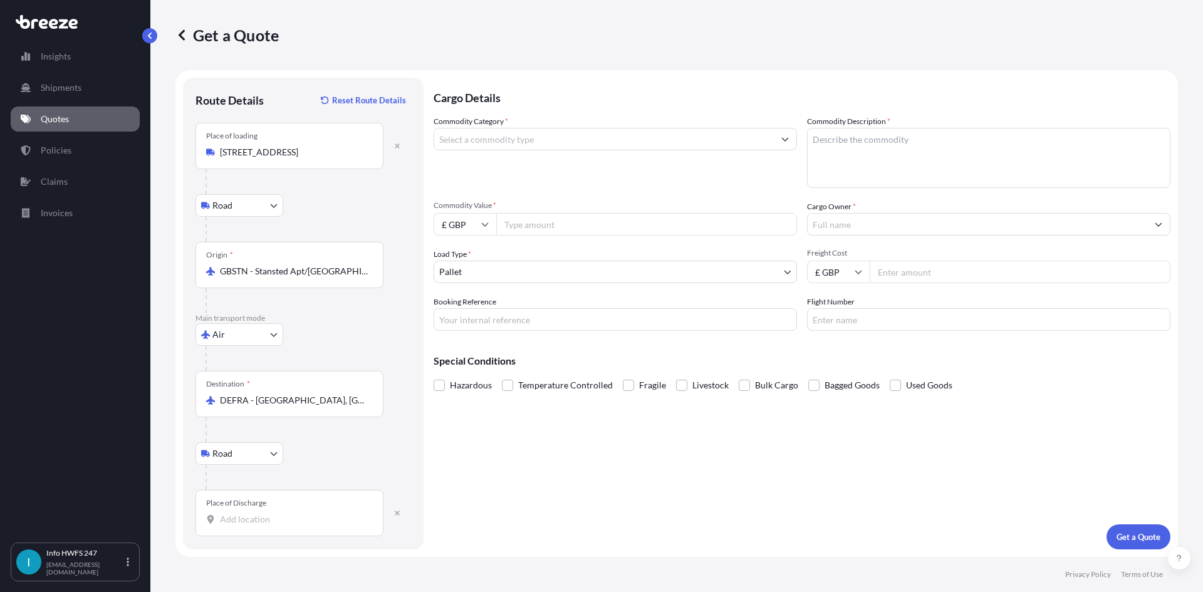
click at [243, 526] on input "Place of Discharge" at bounding box center [294, 519] width 148 height 13
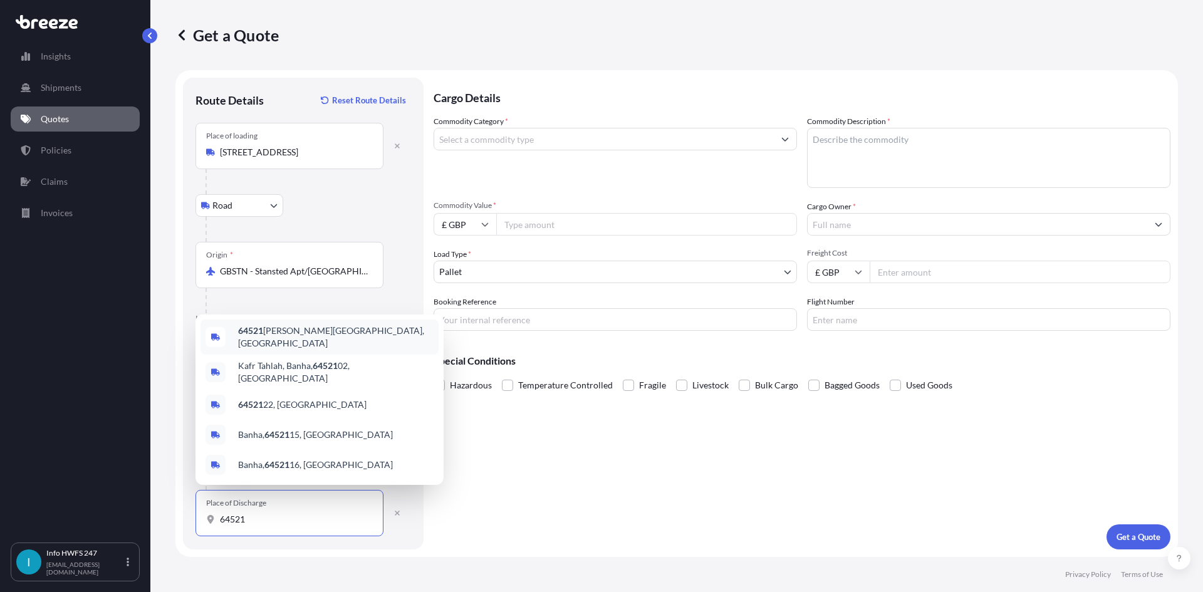
click at [319, 339] on span "64521 [PERSON_NAME], [GEOGRAPHIC_DATA]" at bounding box center [335, 337] width 195 height 25
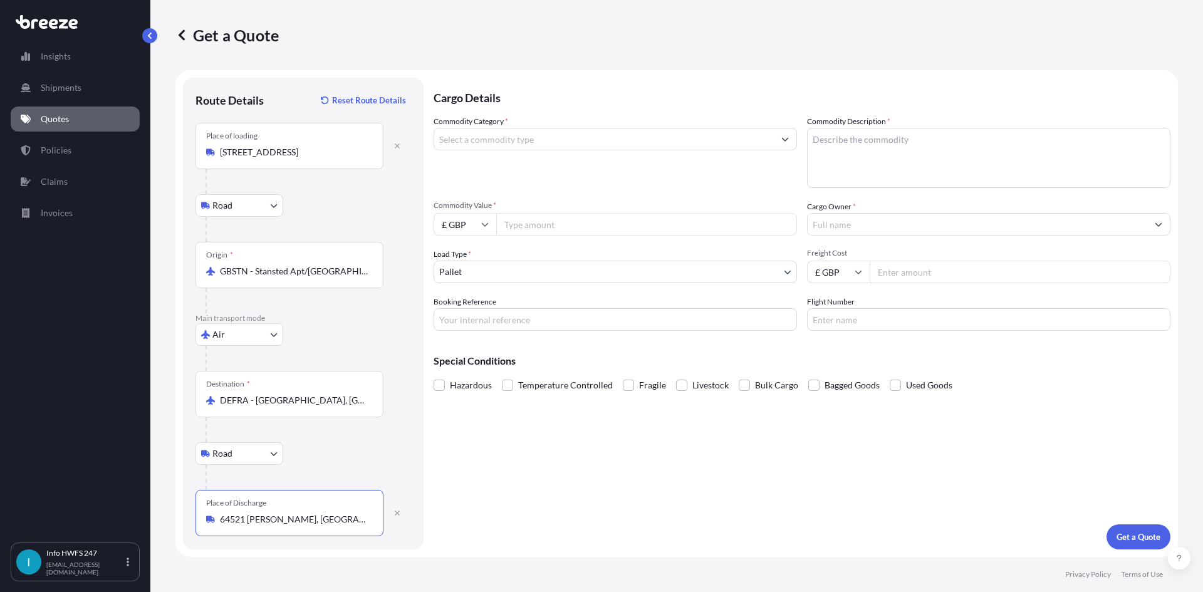
type input "64521 [PERSON_NAME], [GEOGRAPHIC_DATA]"
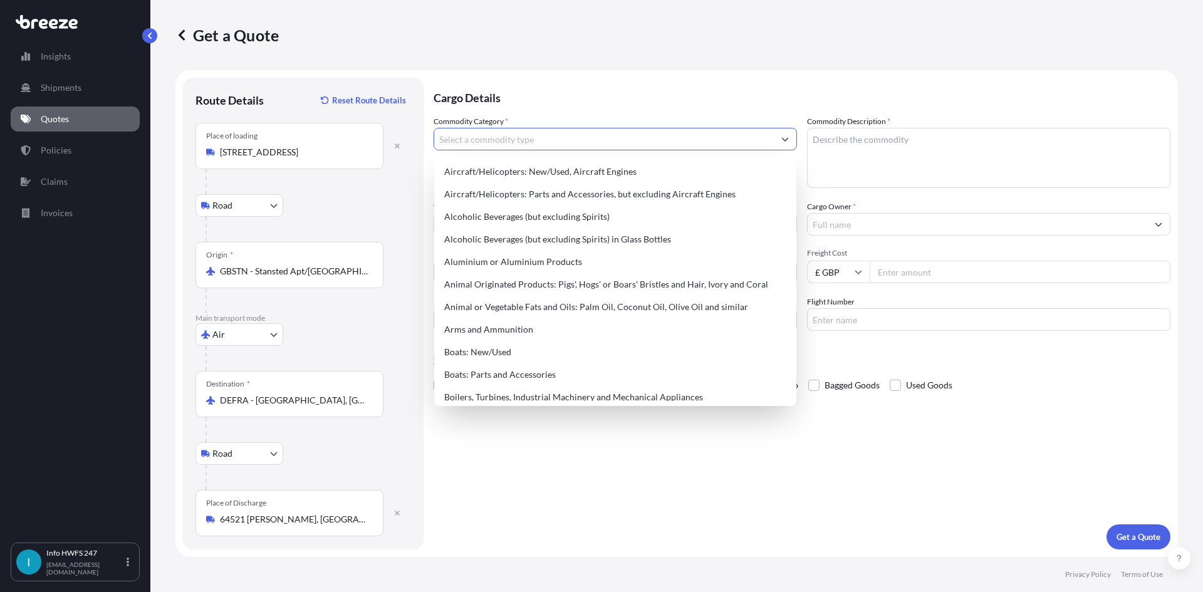
click at [577, 139] on input "Commodity Category *" at bounding box center [604, 139] width 340 height 23
click at [585, 191] on div "Aircraft/Helicopters: Parts and Accessories, but excluding Aircraft Engines" at bounding box center [615, 194] width 352 height 23
type input "Aircraft/Helicopters: Parts and Accessories, but excluding Aircraft Engines"
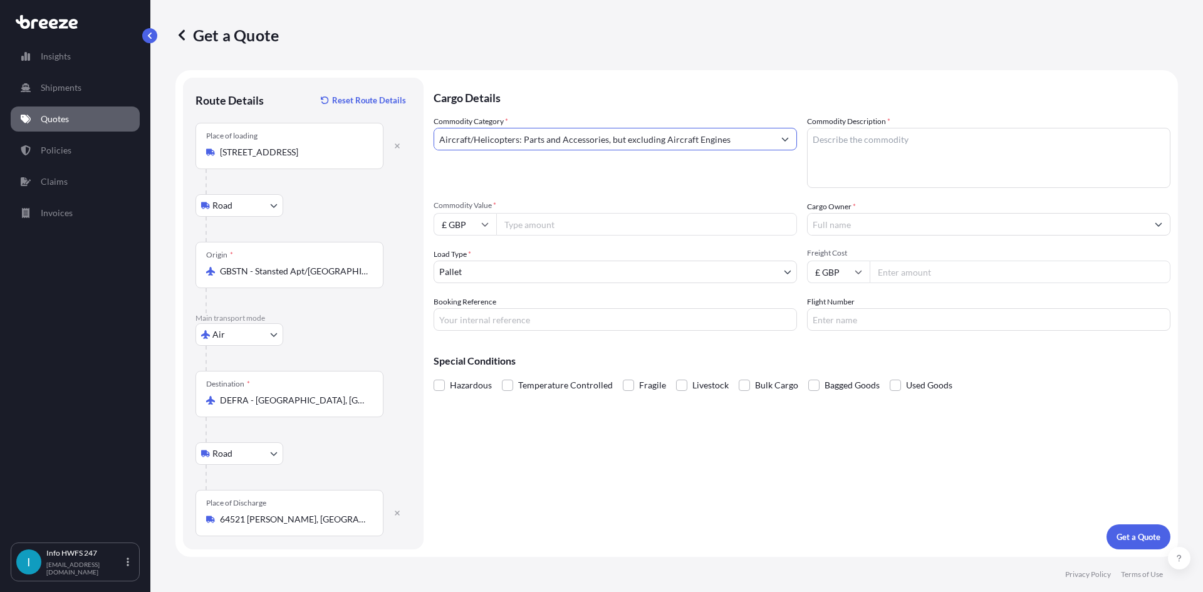
click at [888, 159] on textarea "Commodity Description *" at bounding box center [988, 158] width 363 height 60
type textarea "CIIVL AIRCRAFT PART - TEMPERATURE CONTROL UNIT"
click at [474, 223] on input "£ GBP" at bounding box center [465, 224] width 63 height 23
click at [467, 304] on div "$ USD" at bounding box center [465, 311] width 53 height 24
type input "$ USD"
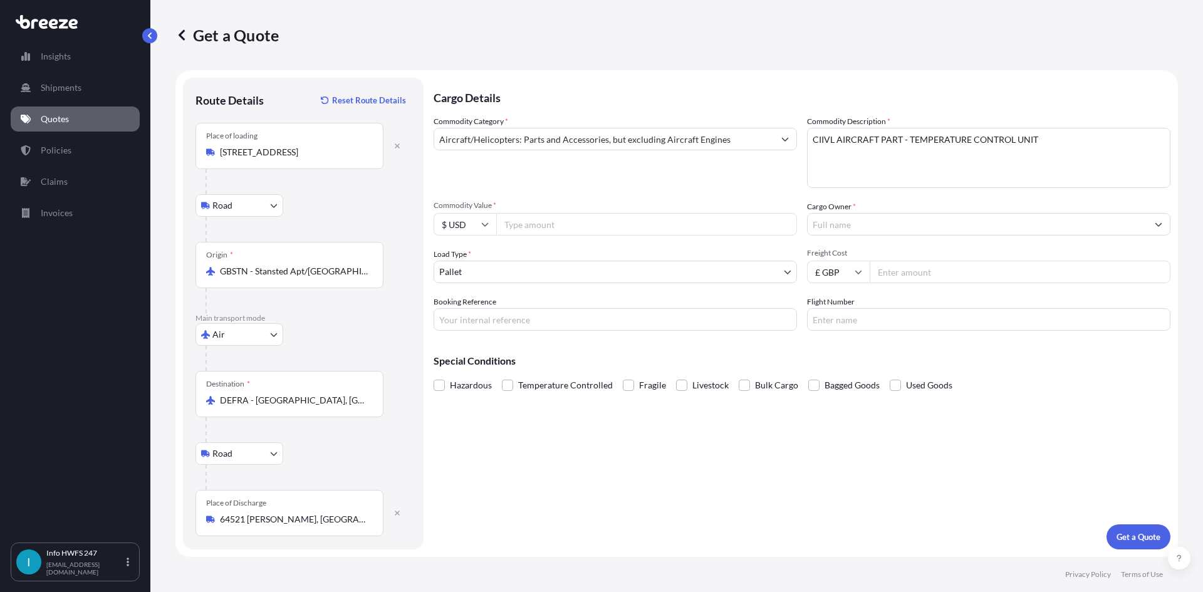
click at [525, 231] on input "Commodity Value *" at bounding box center [646, 224] width 301 height 23
type input "38644"
click at [499, 281] on body "Insights Shipments Quotes Policies Claims Invoices I Info HWFS 247 [EMAIL_ADDRE…" at bounding box center [601, 296] width 1203 height 592
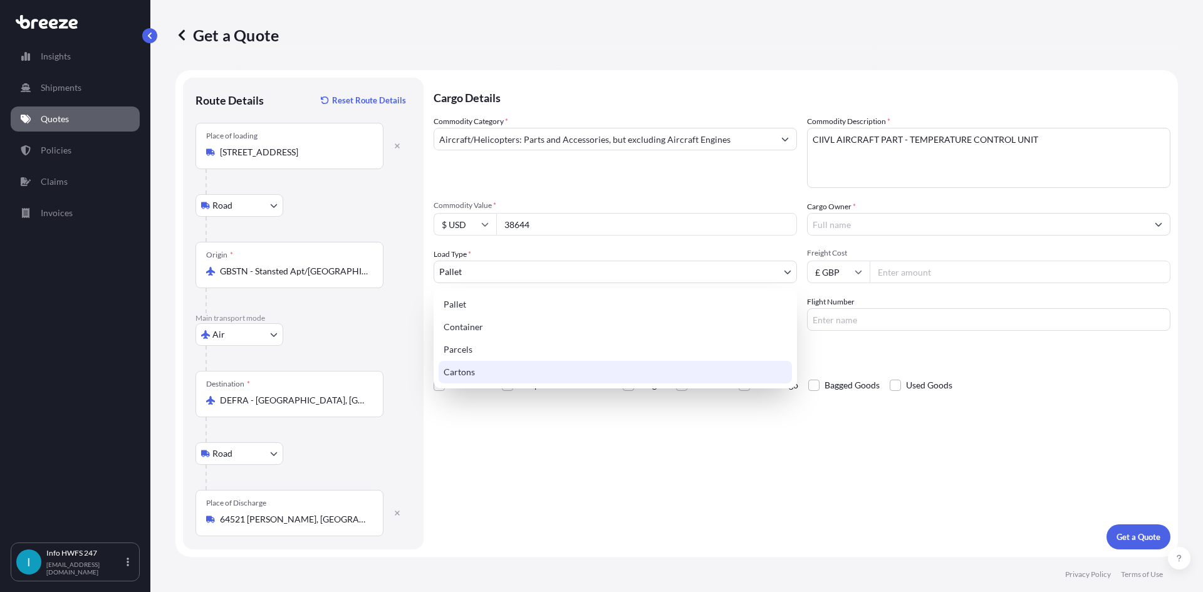
click at [497, 377] on div "Cartons" at bounding box center [615, 372] width 353 height 23
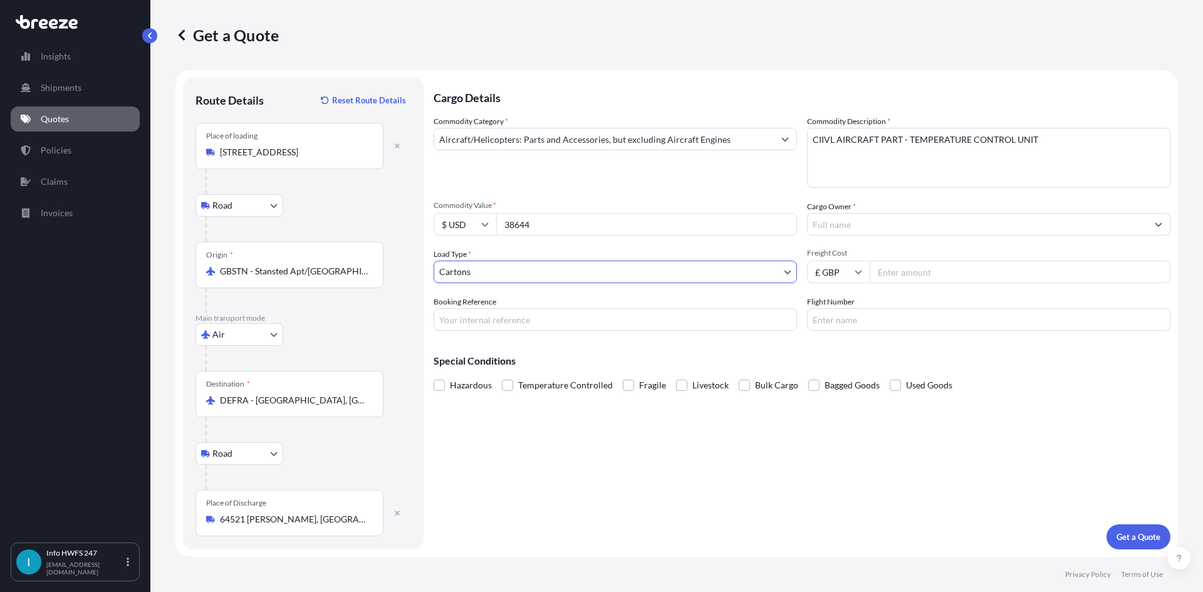
click at [471, 320] on input "Booking Reference" at bounding box center [615, 319] width 363 height 23
type input "HE164521"
click at [819, 224] on input "Cargo Owner *" at bounding box center [978, 224] width 340 height 23
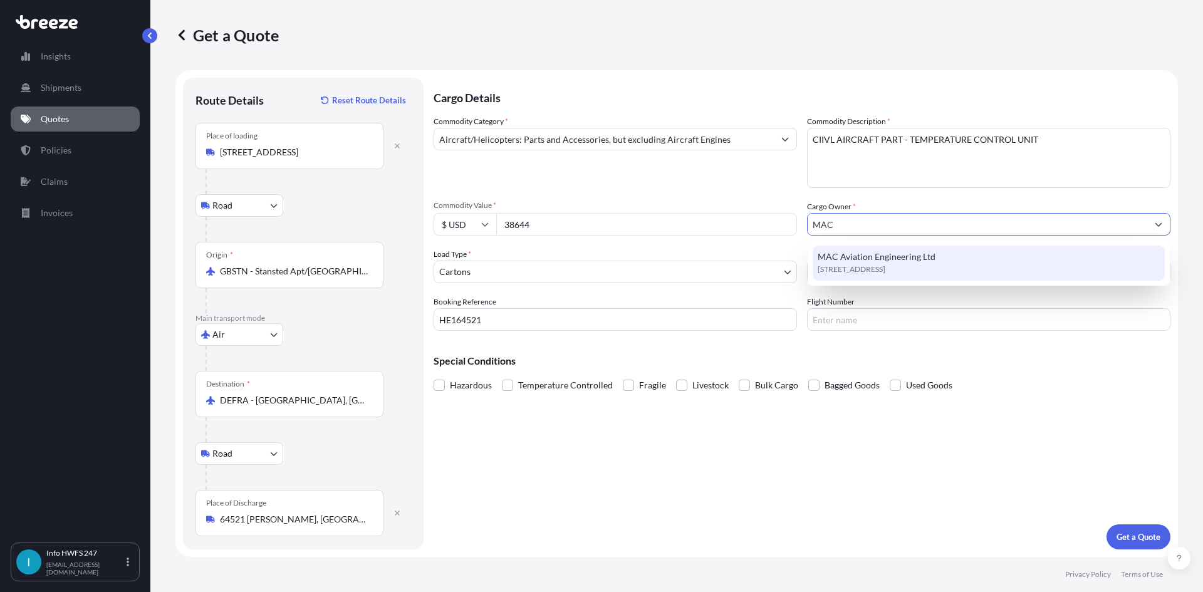
click at [910, 260] on span "MAC Aviation Engineering Ltd" at bounding box center [877, 257] width 118 height 13
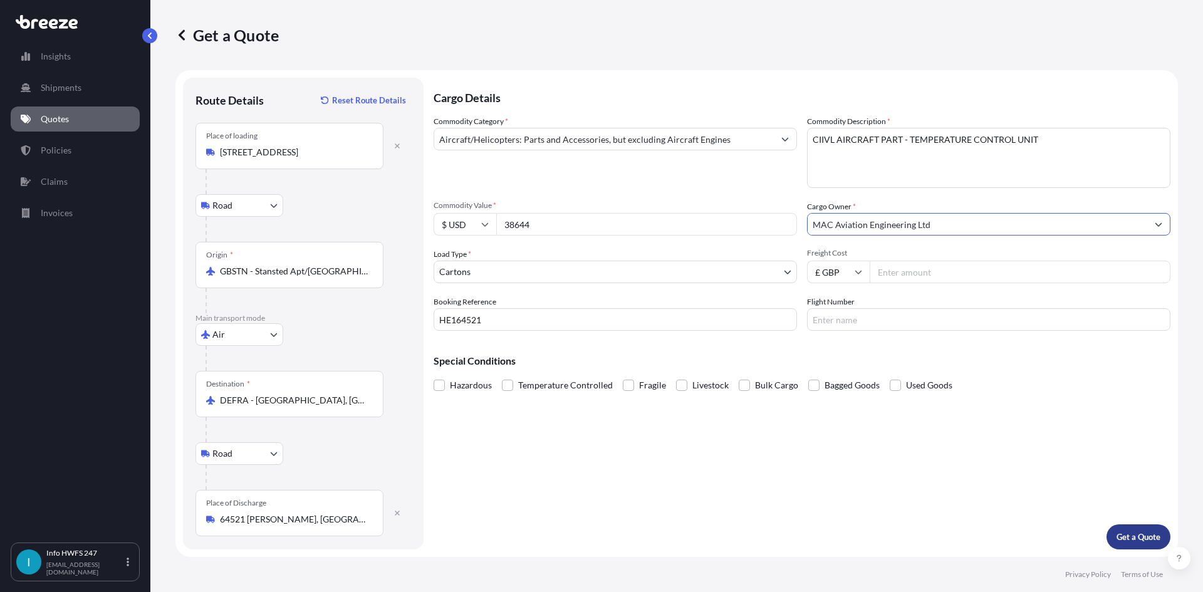
type input "MAC Aviation Engineering Ltd"
click at [1154, 536] on p "Get a Quote" at bounding box center [1138, 537] width 44 height 13
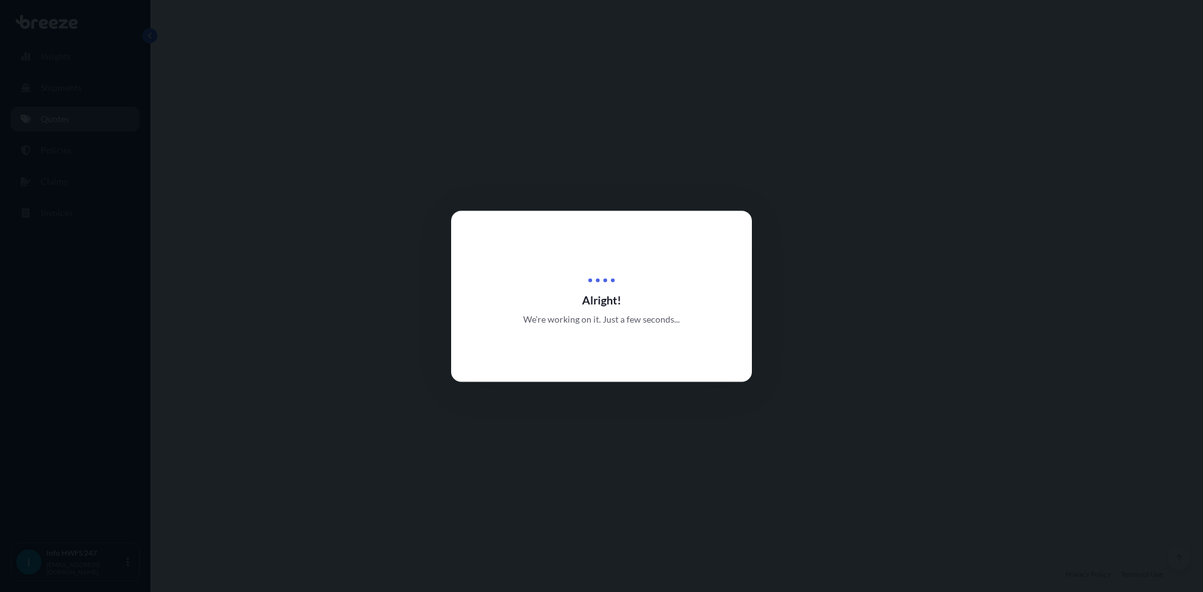
select select "Road"
select select "Air"
select select "Road"
select select "4"
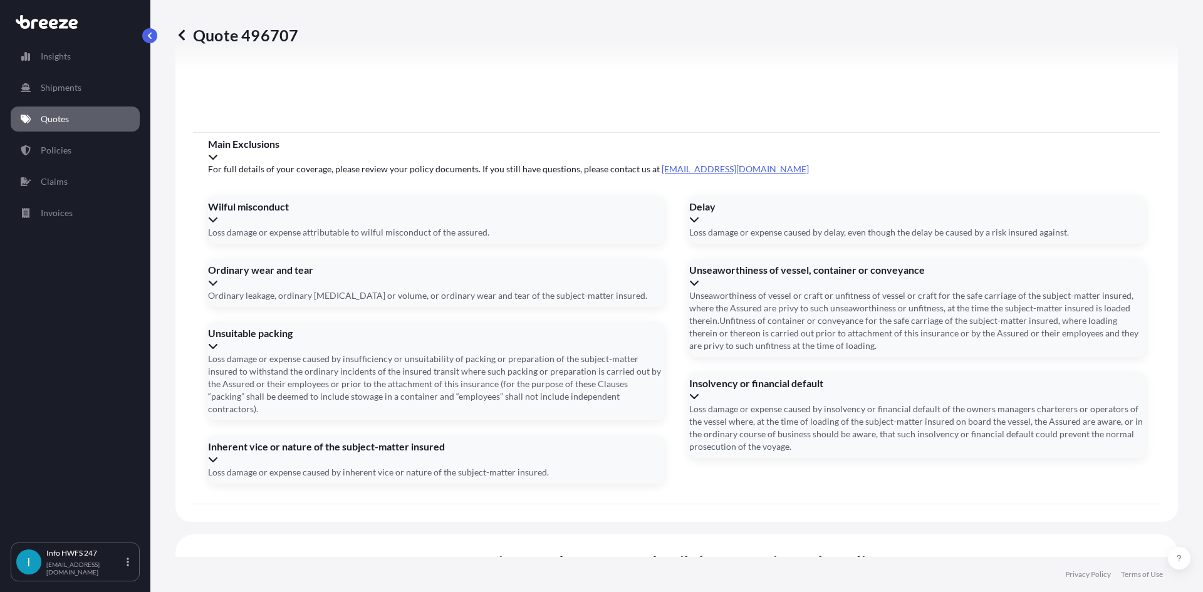
scroll to position [1633, 0]
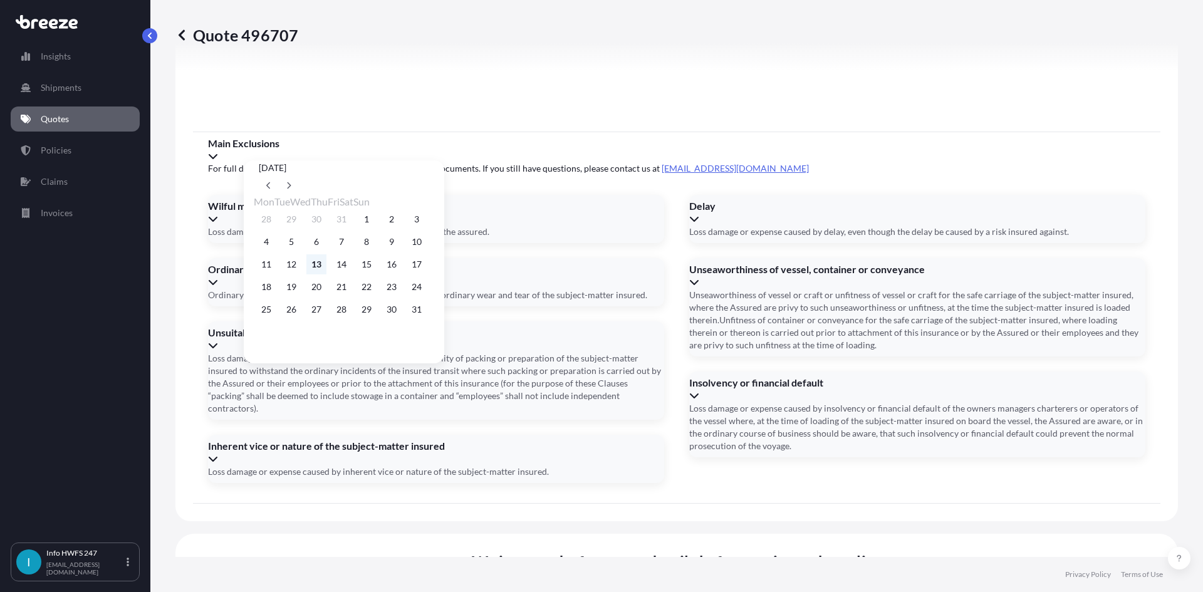
click at [325, 270] on button "13" at bounding box center [316, 264] width 20 height 20
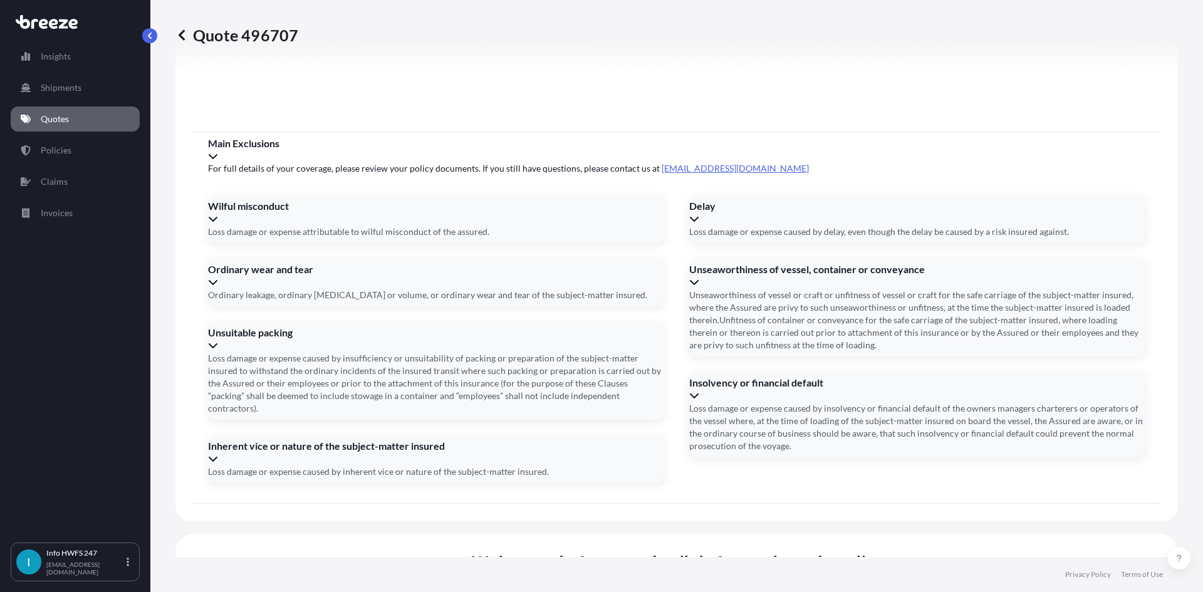
type input "[DATE]"
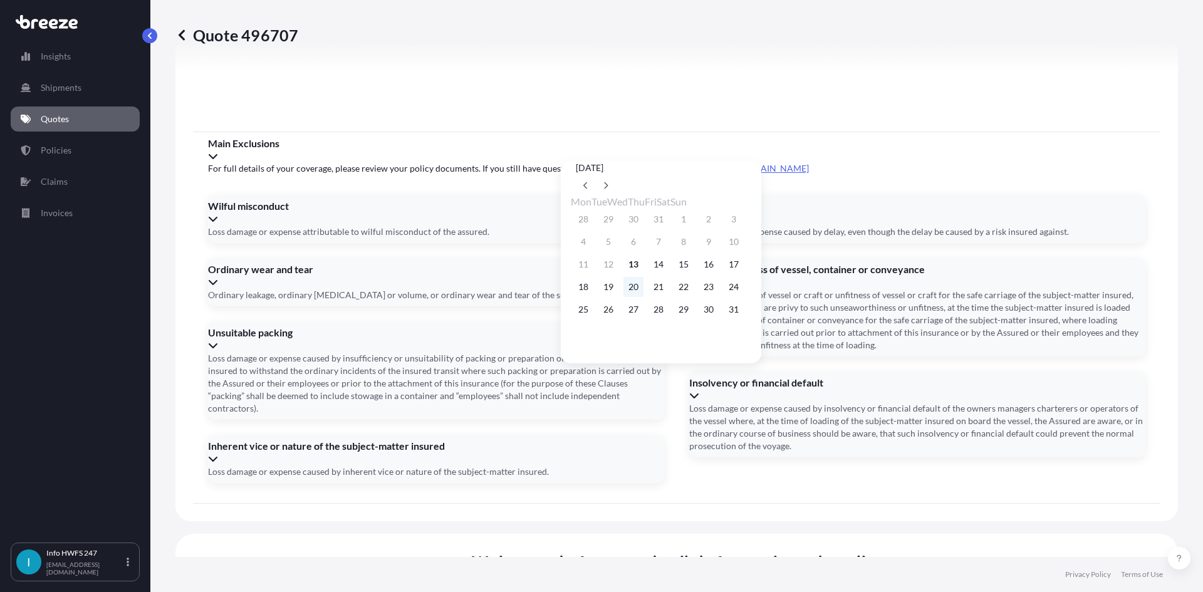
click at [638, 289] on button "20" at bounding box center [633, 287] width 20 height 20
type input "[DATE]"
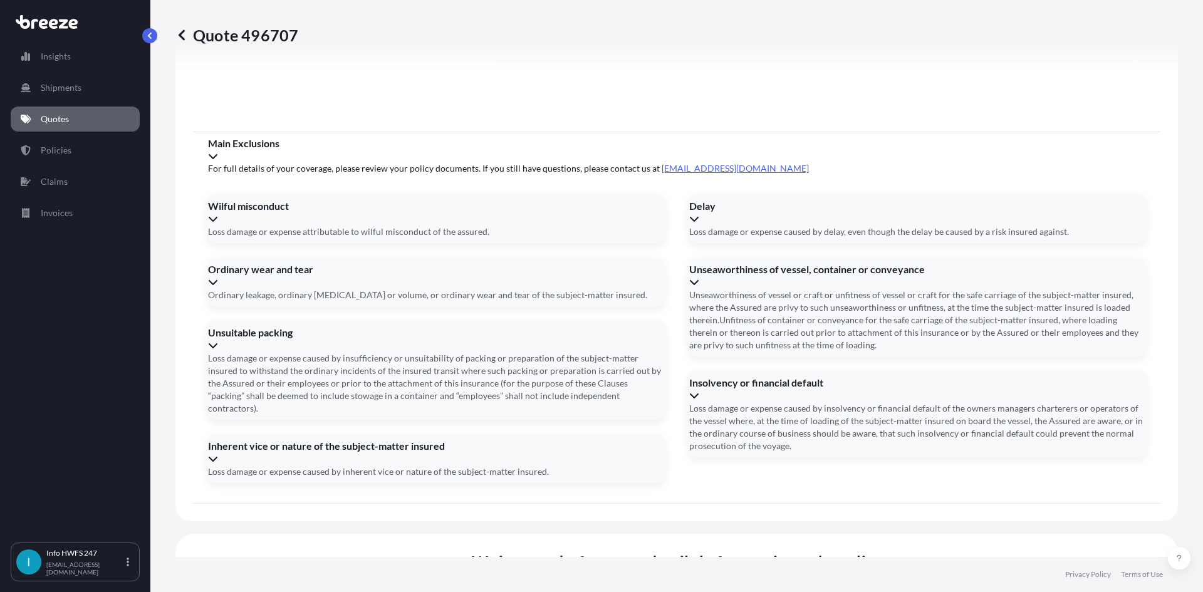
paste input "4279102295"
type input "4279102295"
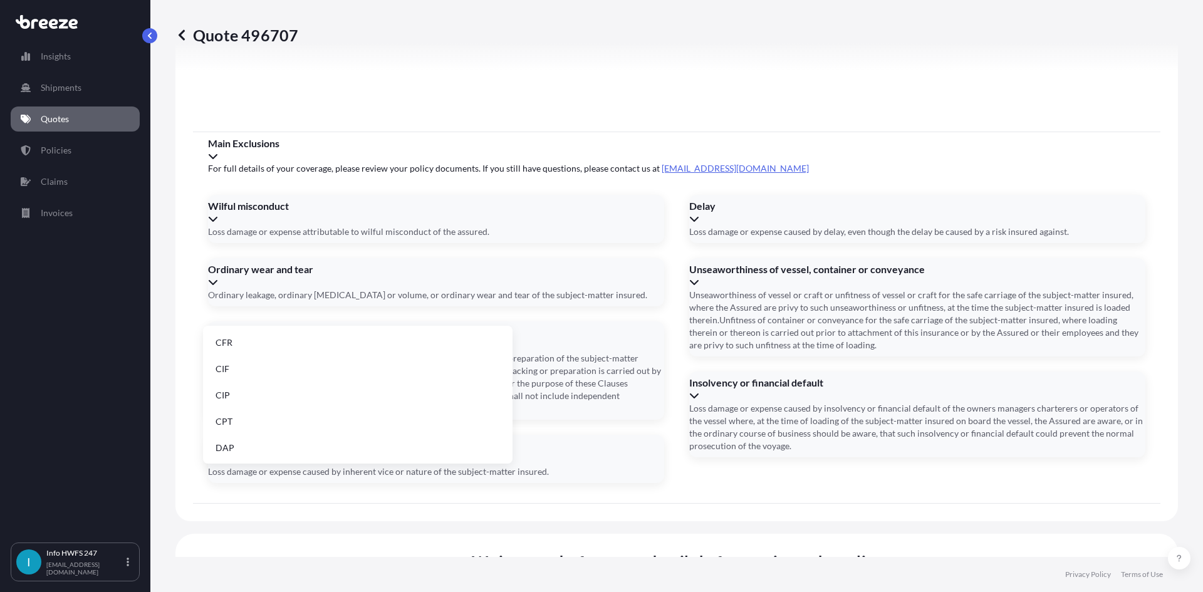
click at [281, 451] on li "DAP" at bounding box center [357, 448] width 299 height 24
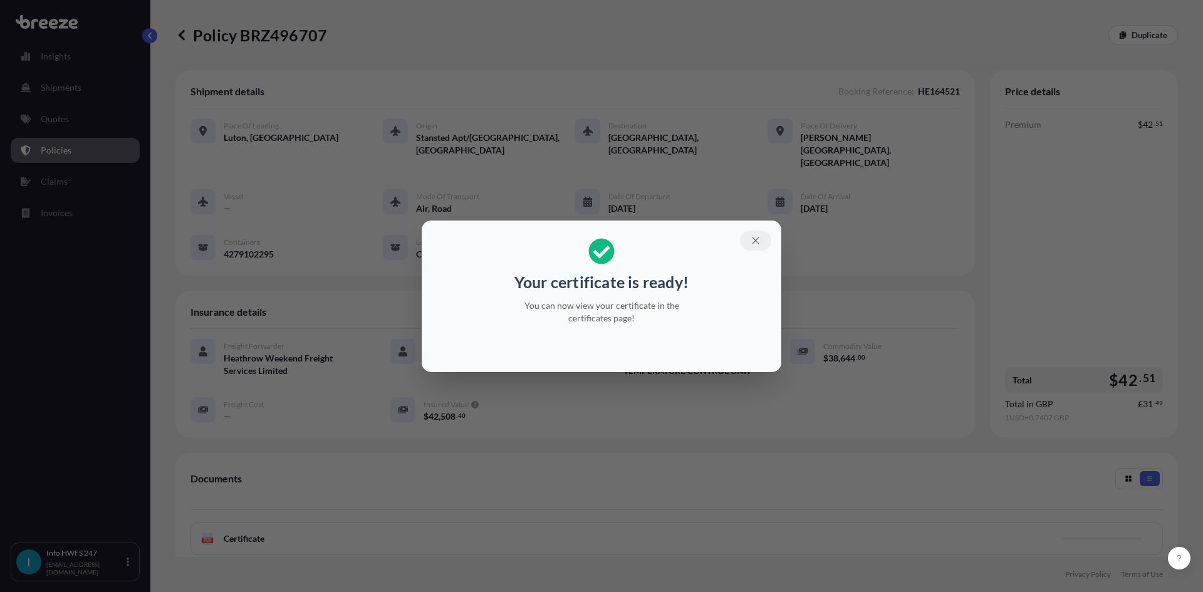
click at [757, 240] on icon "button" at bounding box center [755, 240] width 11 height 11
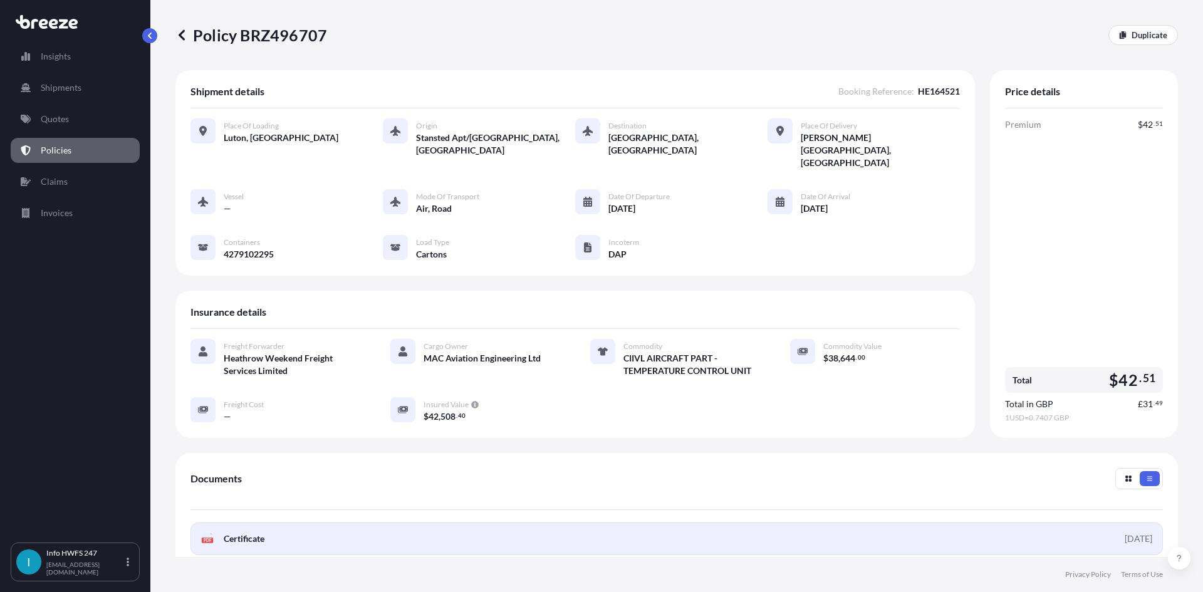
click at [1017, 523] on link "PDF Certificate [DATE]" at bounding box center [676, 539] width 972 height 33
